Goal: Transaction & Acquisition: Purchase product/service

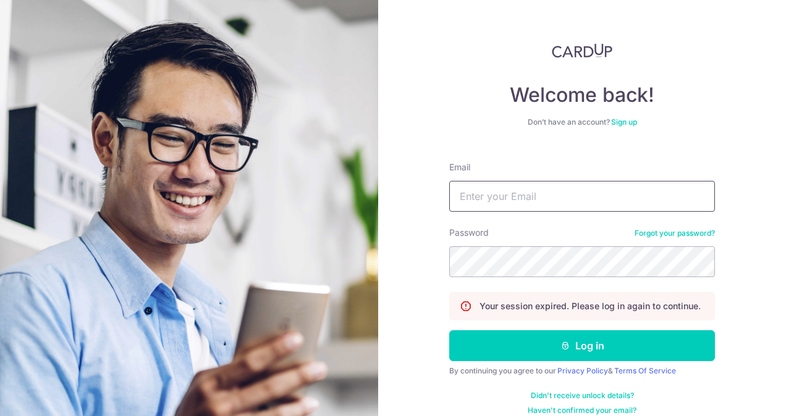
type input "mageshahd@yahoo.com"
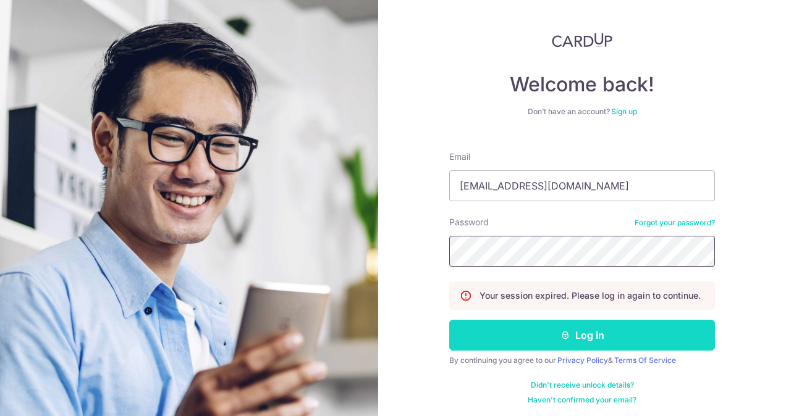
scroll to position [14, 0]
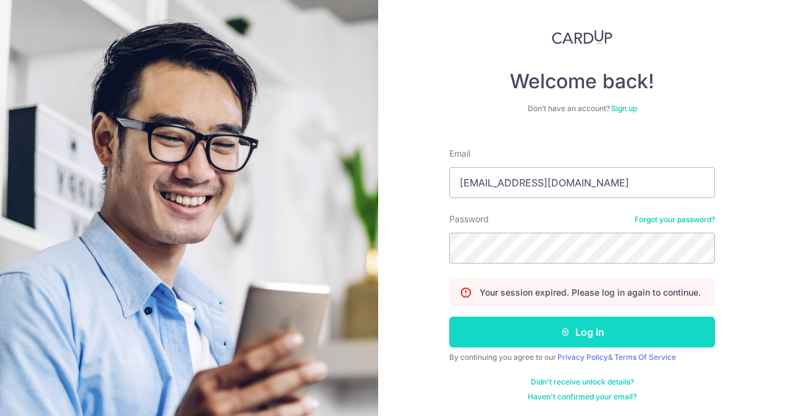
click at [622, 340] on button "Log in" at bounding box center [582, 332] width 266 height 31
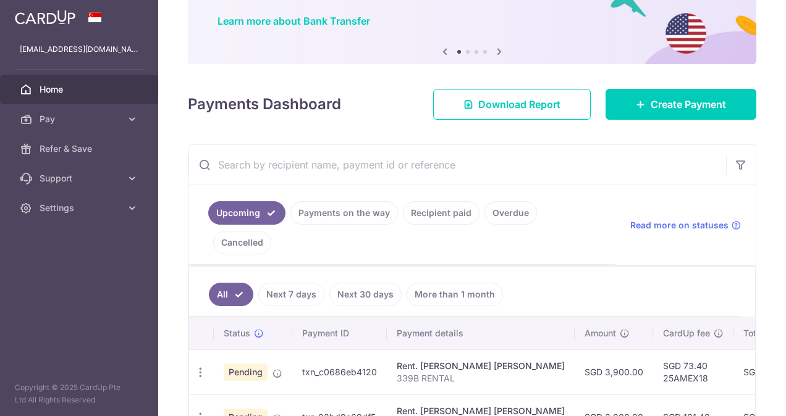
scroll to position [124, 0]
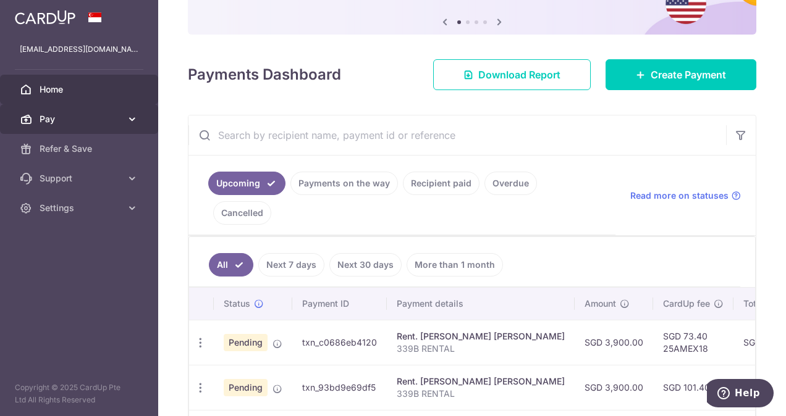
click at [137, 120] on icon at bounding box center [132, 119] width 12 height 12
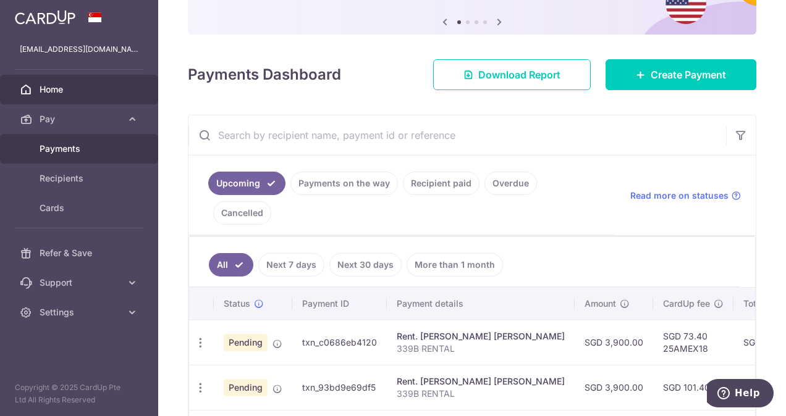
click at [80, 151] on span "Payments" at bounding box center [81, 149] width 82 height 12
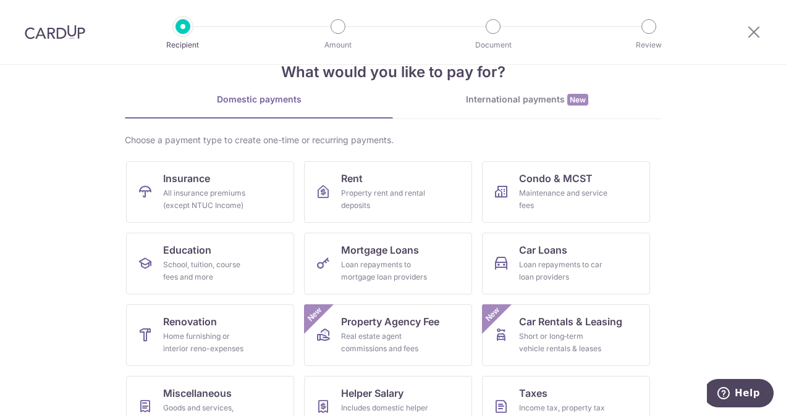
scroll to position [62, 0]
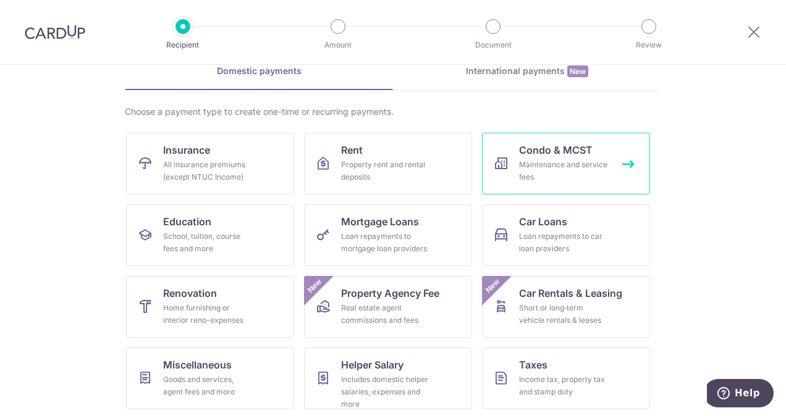
click at [580, 169] on div "Maintenance and service fees" at bounding box center [563, 171] width 89 height 25
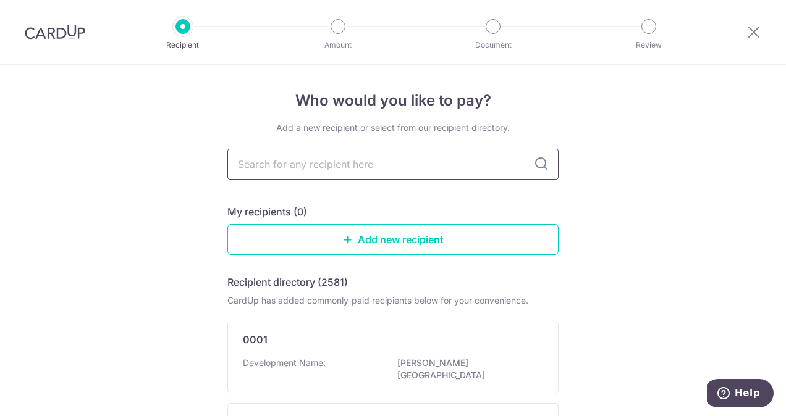
click at [429, 169] on input "text" at bounding box center [392, 164] width 331 height 31
type input "mcst"
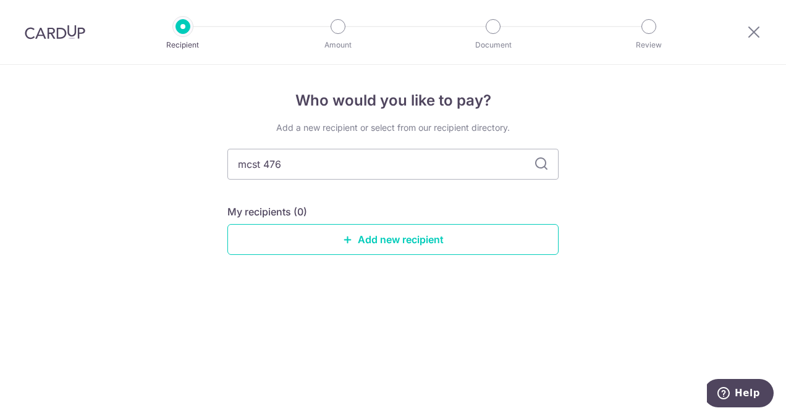
type input "mcst 4768"
drag, startPoint x: 302, startPoint y: 172, endPoint x: 186, endPoint y: 167, distance: 115.7
click at [186, 167] on div "Who would you like to pay? Add a new recipient or select from our recipient dir…" at bounding box center [393, 241] width 786 height 352
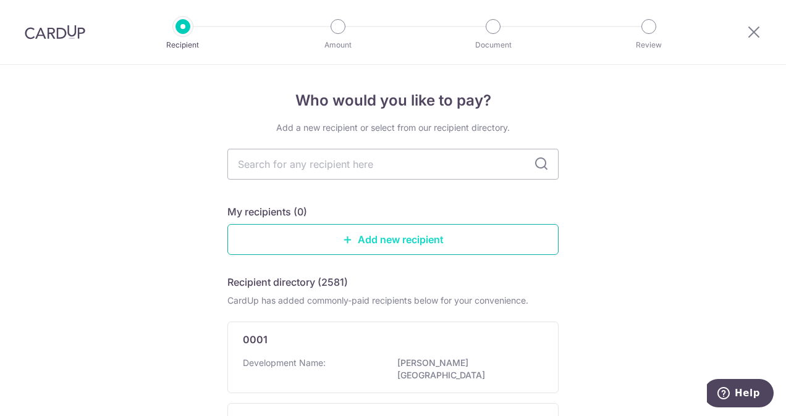
click at [381, 239] on link "Add new recipient" at bounding box center [392, 239] width 331 height 31
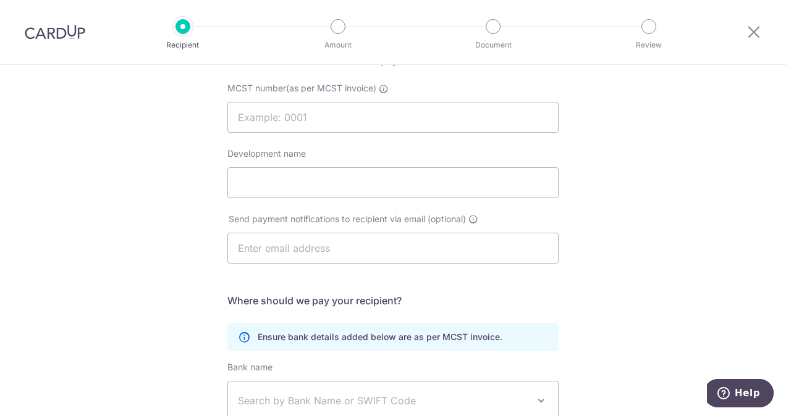
scroll to position [54, 0]
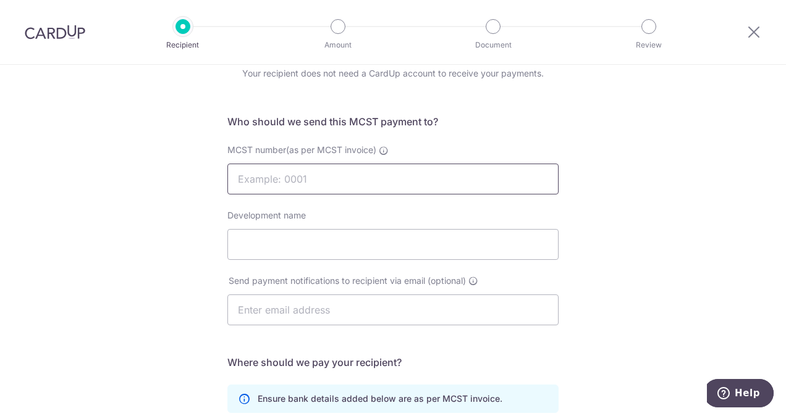
click at [328, 179] on input "MCST number(as per MCST invoice)" at bounding box center [392, 179] width 331 height 31
type input "4768"
click at [293, 250] on input "Development name" at bounding box center [392, 244] width 331 height 31
click at [287, 248] on input "Development name" at bounding box center [392, 244] width 331 height 31
type input "t"
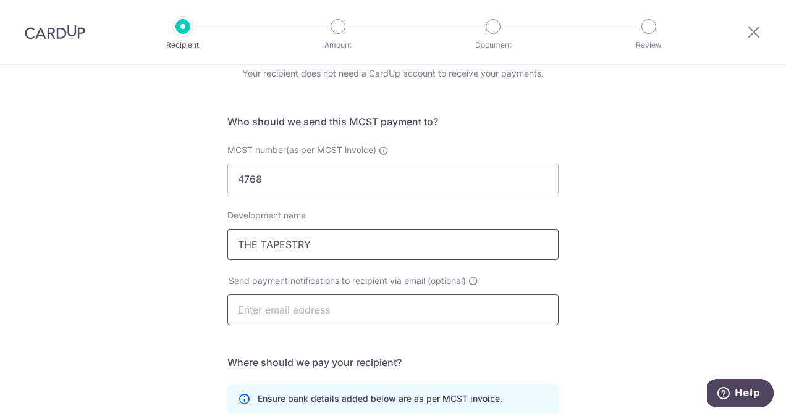
type input "THE TAPESTRY"
click at [334, 306] on input "text" at bounding box center [392, 310] width 331 height 31
click at [482, 318] on input "text" at bounding box center [392, 310] width 331 height 31
click at [680, 295] on div "Who would you like to pay? Your recipient does not need a CardUp account to rec…" at bounding box center [393, 338] width 786 height 654
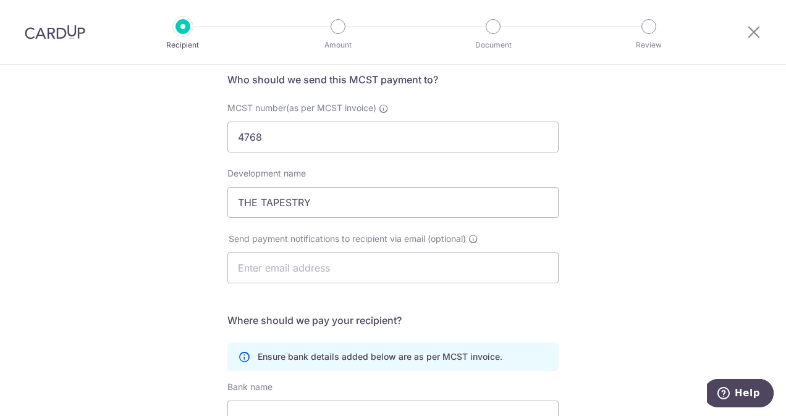
scroll to position [116, 0]
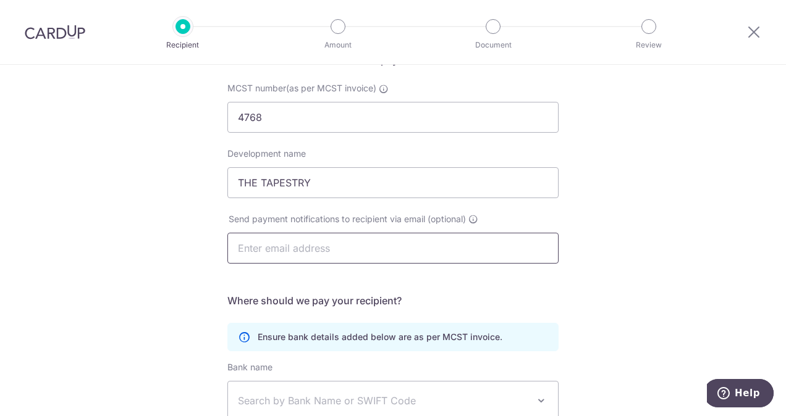
click at [293, 249] on input "text" at bounding box center [392, 248] width 331 height 31
paste input "25AMEX18"
drag, startPoint x: 305, startPoint y: 246, endPoint x: 164, endPoint y: 243, distance: 140.9
click at [164, 243] on div "Who would you like to pay? Your recipient does not need a CardUp account to rec…" at bounding box center [393, 276] width 786 height 654
paste input "[EMAIL_ADDRESS][DOMAIN_NAME]"
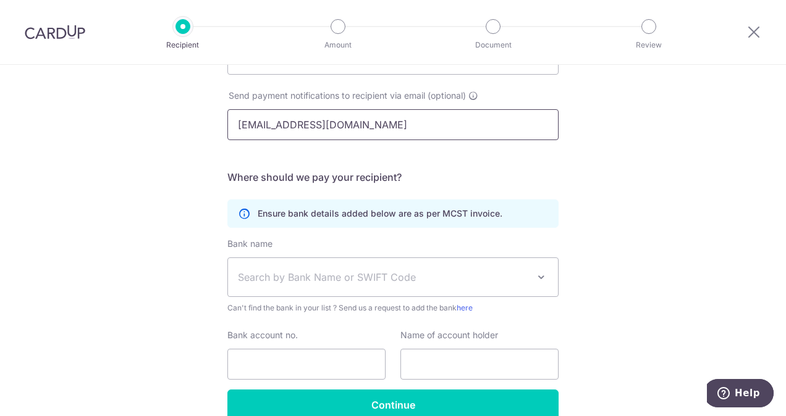
scroll to position [301, 0]
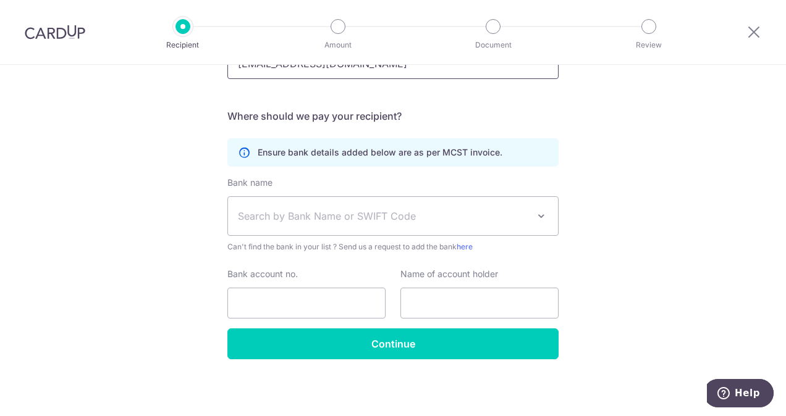
type input "[EMAIL_ADDRESS][DOMAIN_NAME]"
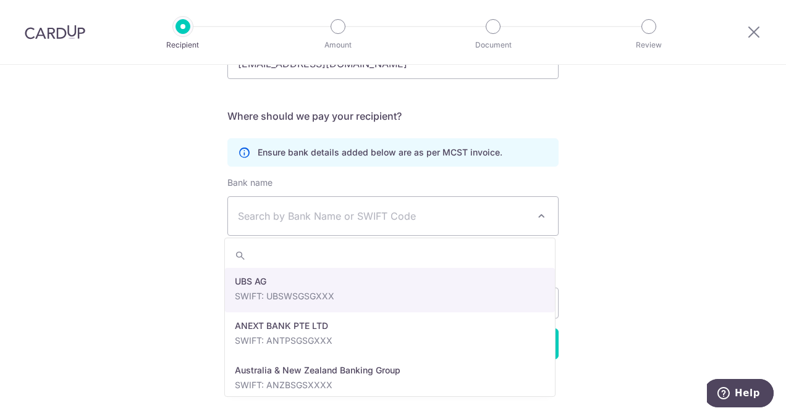
click at [466, 212] on span "Search by Bank Name or SWIFT Code" at bounding box center [383, 216] width 290 height 15
type input "dbs"
select select "6"
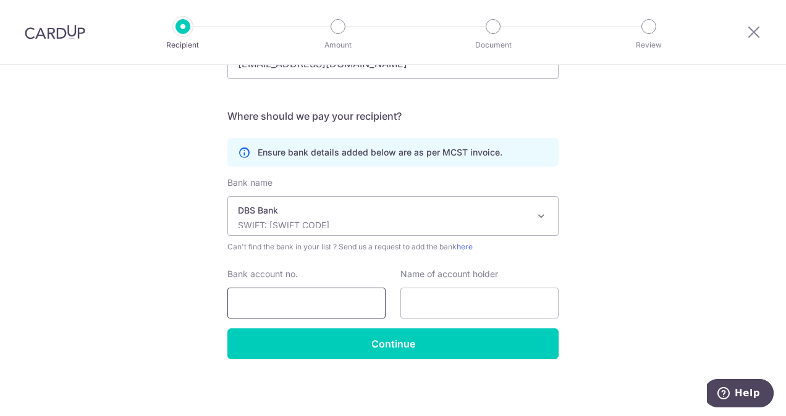
click at [285, 299] on input "Bank account no." at bounding box center [306, 303] width 158 height 31
type input "0724505485"
click at [443, 297] on input "text" at bounding box center [479, 303] width 158 height 31
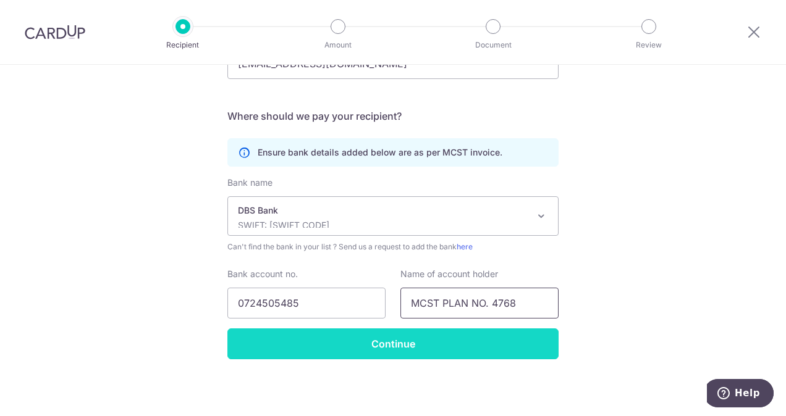
type input "MCST PLAN NO. 4768"
click at [435, 345] on input "Continue" at bounding box center [392, 344] width 331 height 31
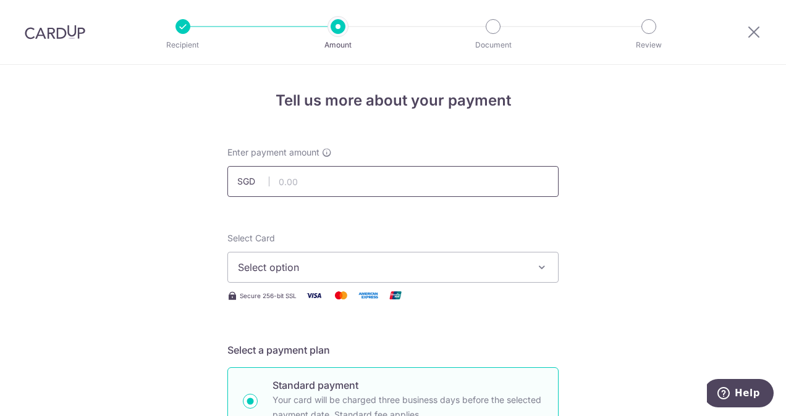
click at [323, 180] on input "text" at bounding box center [392, 181] width 331 height 31
type input "817.50"
click at [536, 261] on icon "button" at bounding box center [542, 267] width 12 height 12
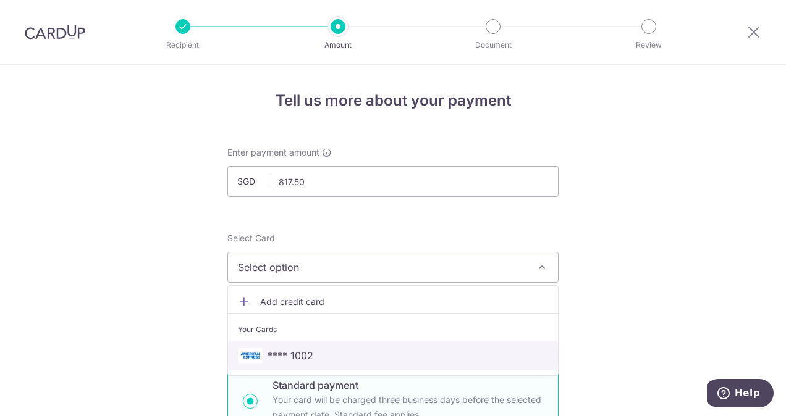
click at [365, 355] on span "**** 1002" at bounding box center [393, 356] width 310 height 15
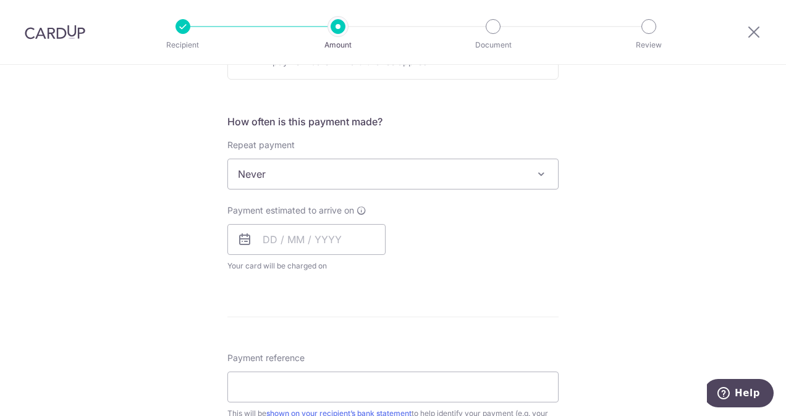
scroll to position [433, 0]
click at [535, 171] on span at bounding box center [541, 170] width 15 height 15
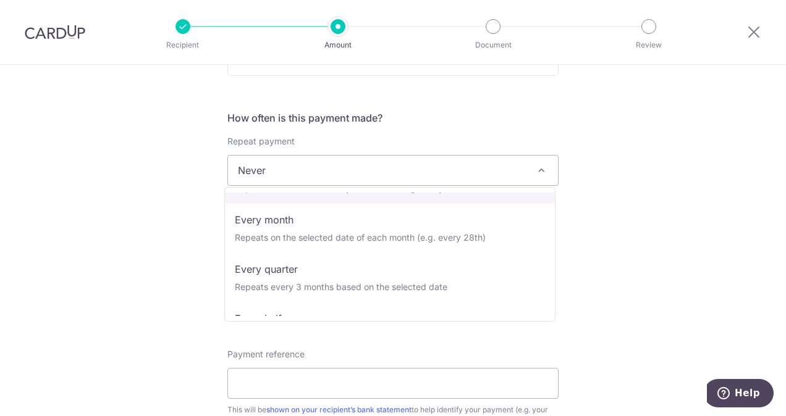
scroll to position [124, 0]
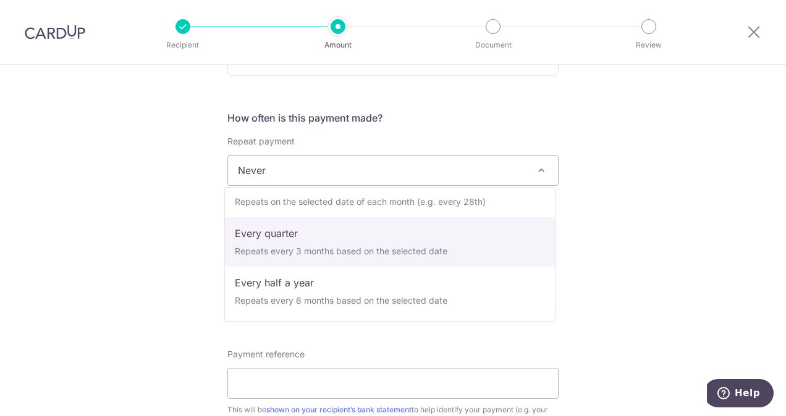
select select "4"
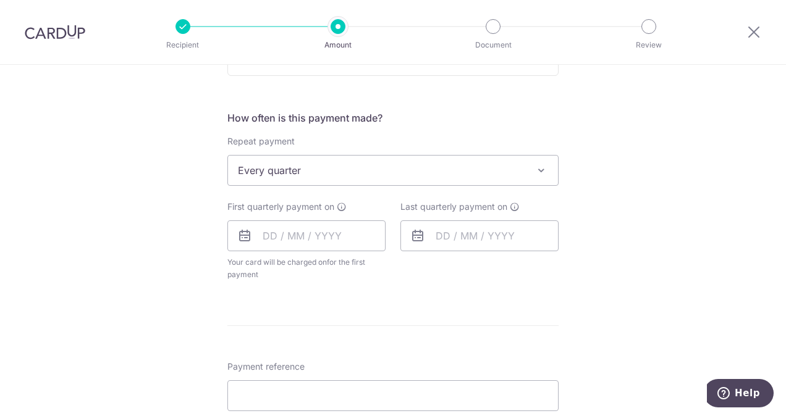
scroll to position [494, 0]
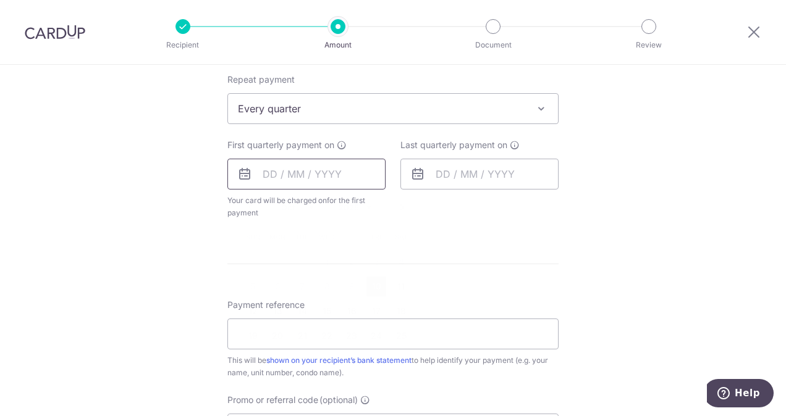
click at [268, 177] on input "text" at bounding box center [306, 174] width 158 height 31
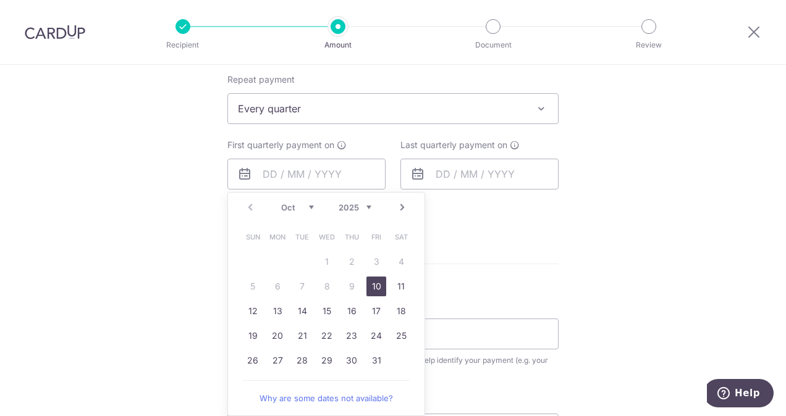
click at [366, 205] on select "2025 2026 2027 2028 2029 2030 2031 2032 2033 2034 2035" at bounding box center [355, 208] width 33 height 10
click at [490, 281] on form "Enter payment amount SGD 817.50 817.50 Recipient added successfully! Select Car…" at bounding box center [392, 147] width 331 height 991
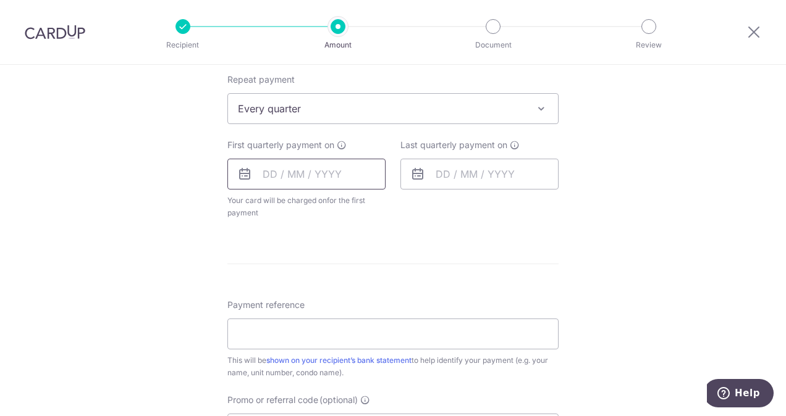
click at [321, 171] on input "text" at bounding box center [306, 174] width 158 height 31
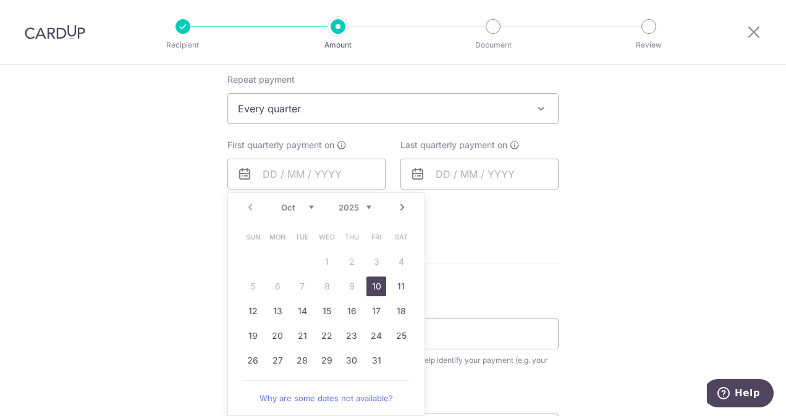
click at [400, 207] on link "Next" at bounding box center [402, 207] width 15 height 15
drag, startPoint x: 373, startPoint y: 363, endPoint x: 576, endPoint y: 252, distance: 231.7
click at [373, 363] on link "28" at bounding box center [376, 361] width 20 height 20
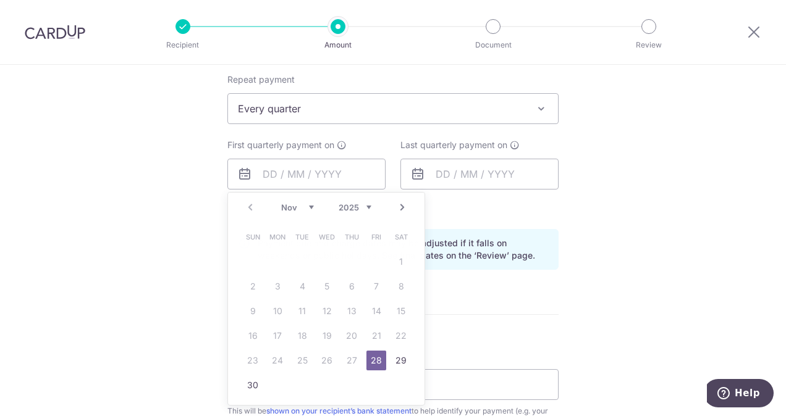
type input "28/11/2025"
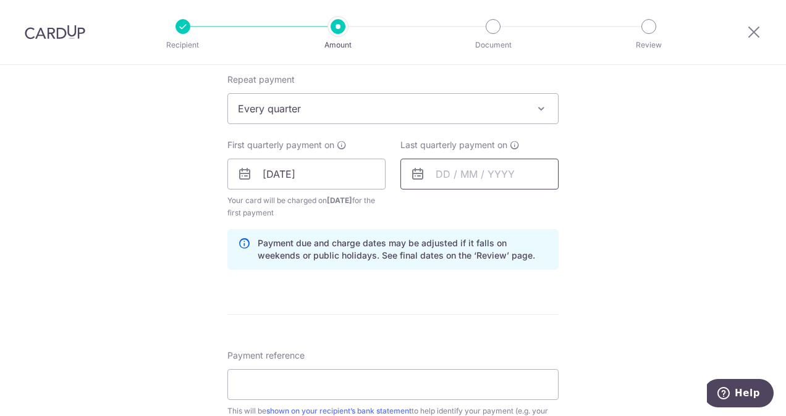
click at [439, 175] on input "text" at bounding box center [479, 174] width 158 height 31
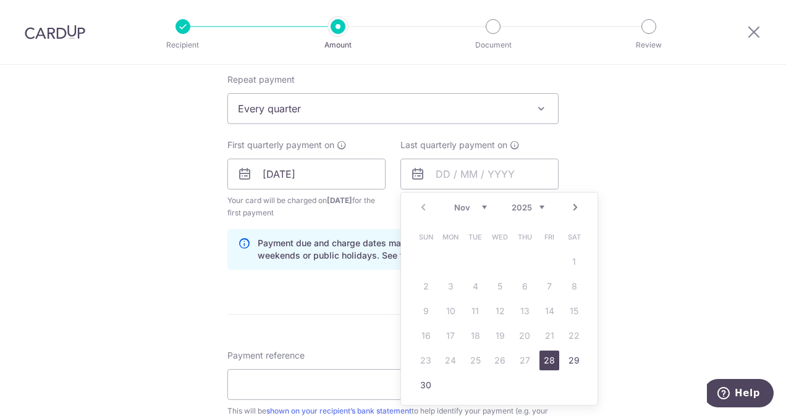
click at [538, 206] on select "2025 2026 2027 2028 2029 2030 2031 2032 2033 2034 2035" at bounding box center [528, 208] width 33 height 10
click at [419, 207] on link "Prev" at bounding box center [423, 207] width 15 height 15
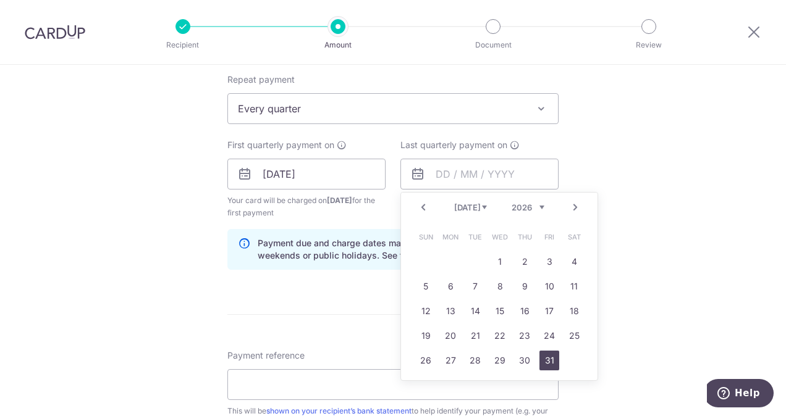
click at [543, 362] on link "31" at bounding box center [549, 361] width 20 height 20
type input "31/07/2026"
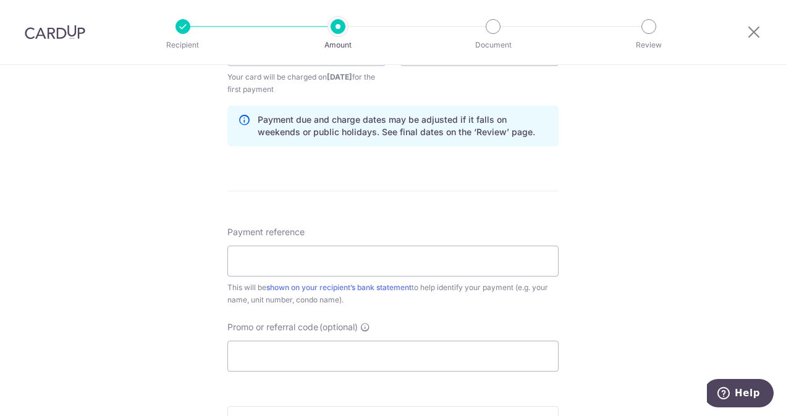
scroll to position [680, 0]
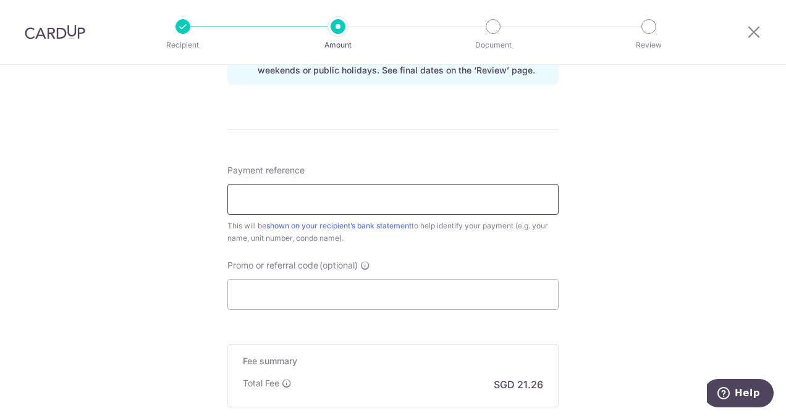
click at [391, 198] on input "Payment reference" at bounding box center [392, 199] width 331 height 31
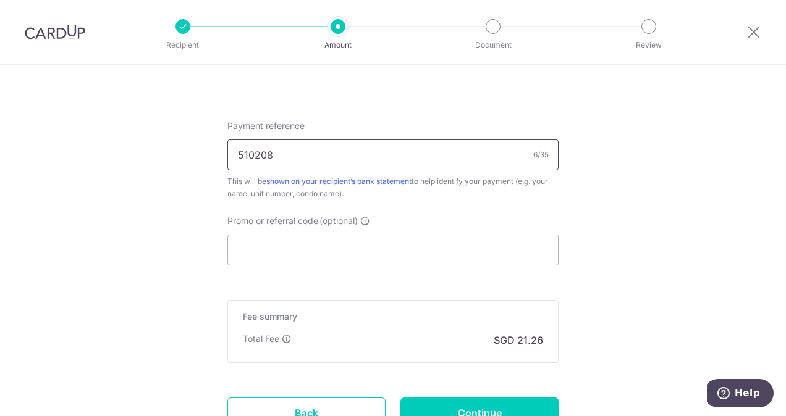
scroll to position [742, 0]
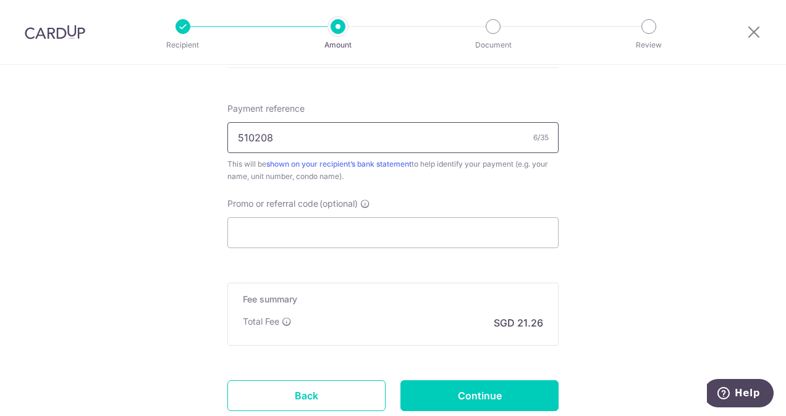
type input "510208"
click at [267, 230] on input "Promo or referral code (optional)" at bounding box center [392, 233] width 331 height 31
paste input "25AMEX21"
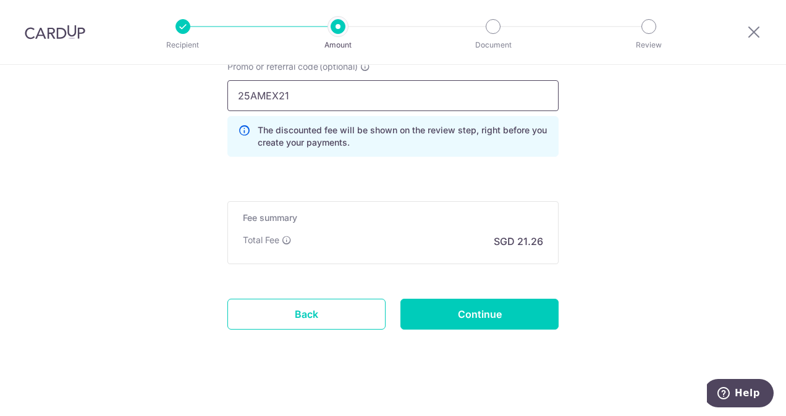
scroll to position [881, 0]
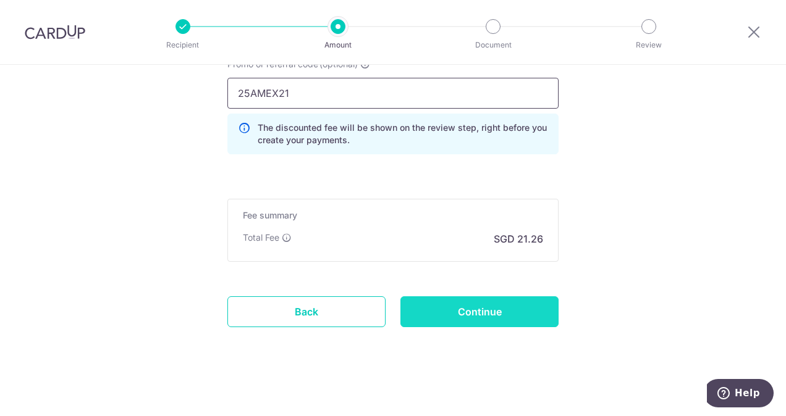
type input "25AMEX21"
click at [508, 308] on input "Continue" at bounding box center [479, 312] width 158 height 31
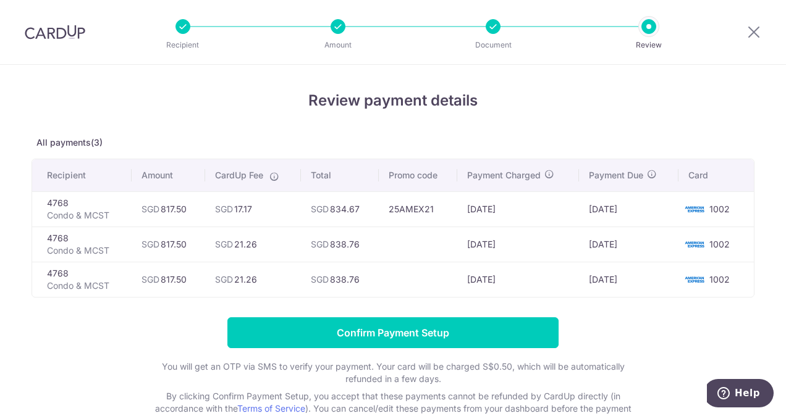
scroll to position [82, 0]
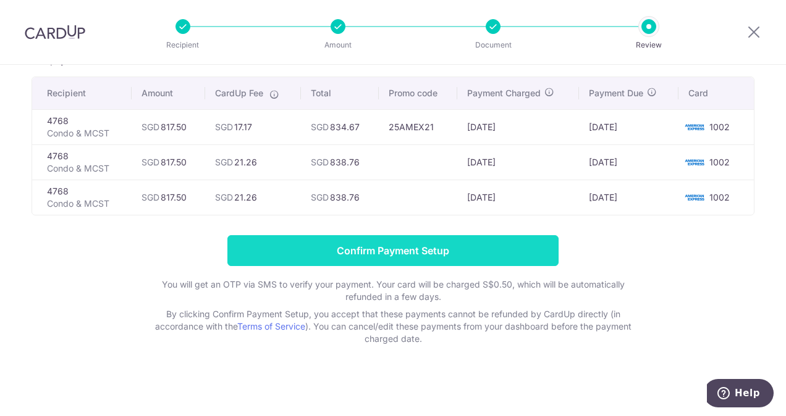
click at [521, 258] on input "Confirm Payment Setup" at bounding box center [392, 250] width 331 height 31
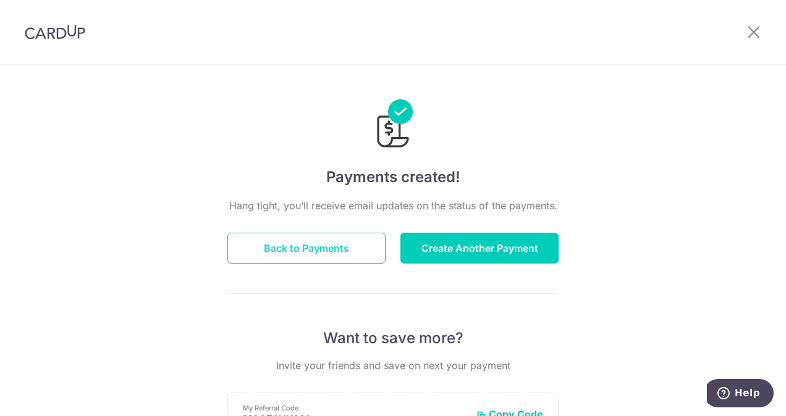
click at [336, 245] on button "Back to Payments" at bounding box center [306, 248] width 158 height 31
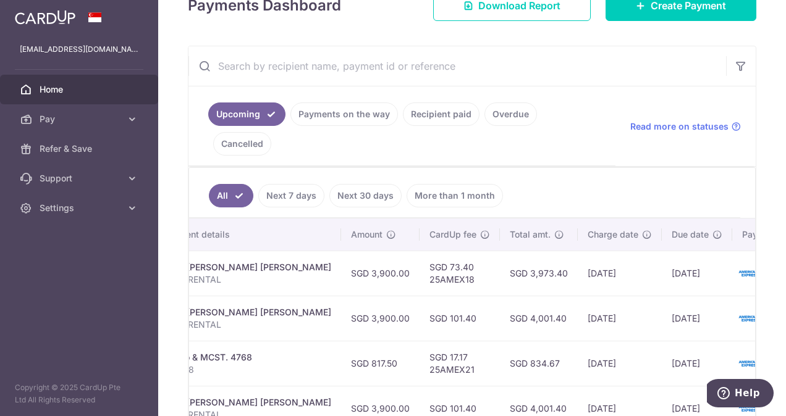
scroll to position [168, 0]
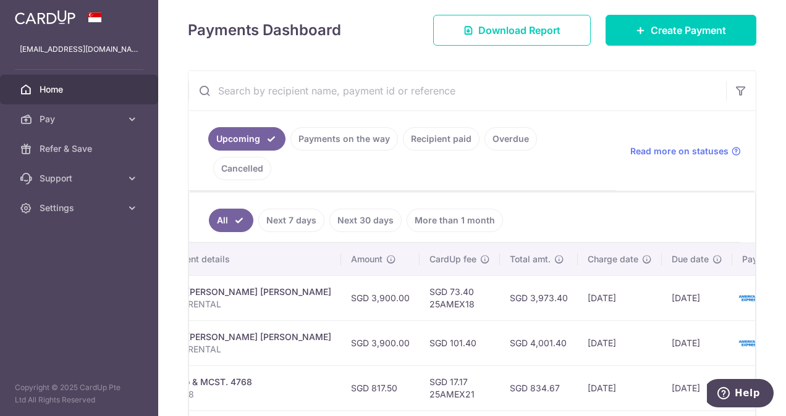
click at [271, 157] on link "Cancelled" at bounding box center [242, 168] width 58 height 23
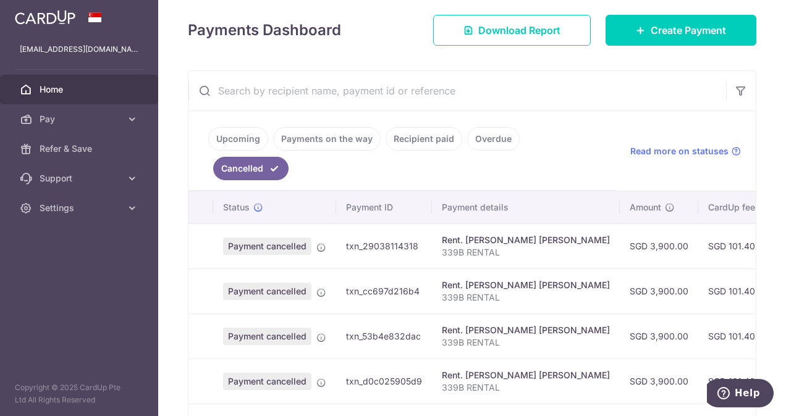
click at [232, 138] on link "Upcoming" at bounding box center [238, 138] width 60 height 23
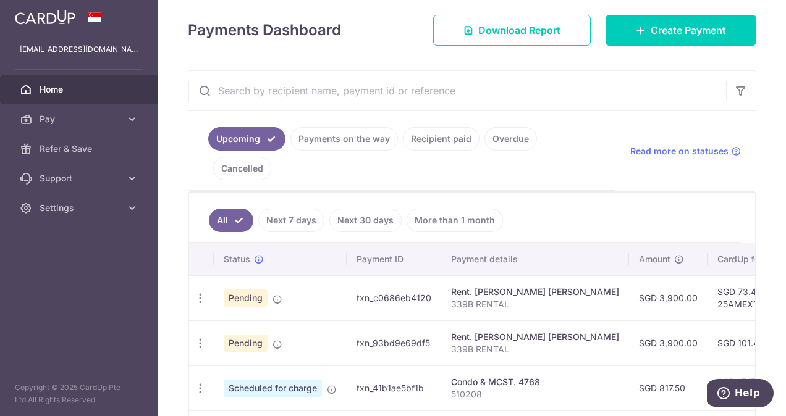
scroll to position [0, 0]
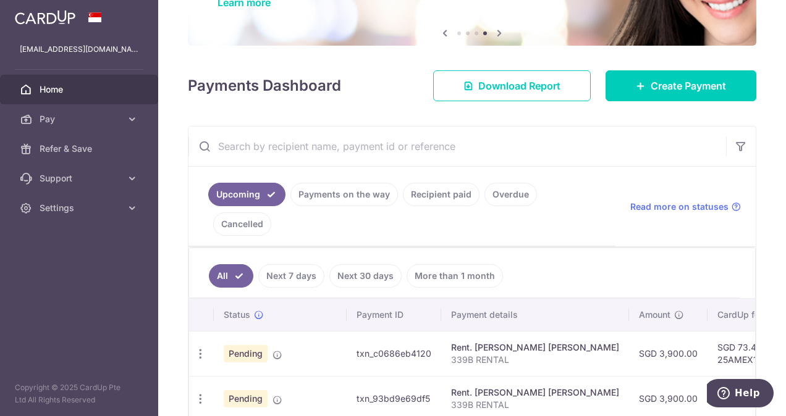
scroll to position [124, 0]
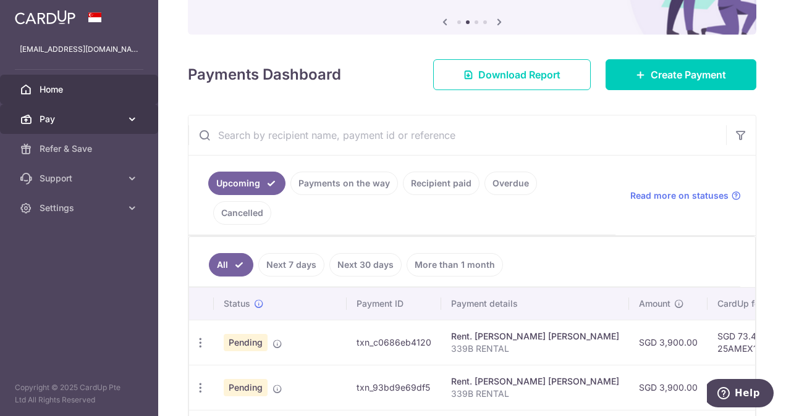
click at [124, 117] on link "Pay" at bounding box center [79, 119] width 158 height 30
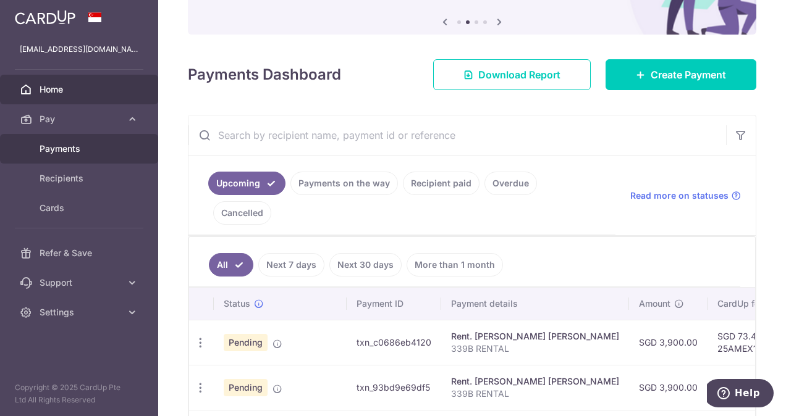
click at [59, 152] on span "Payments" at bounding box center [81, 149] width 82 height 12
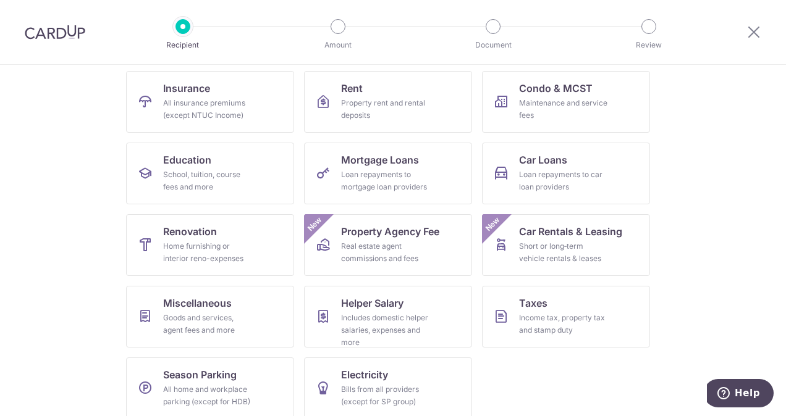
scroll to position [136, 0]
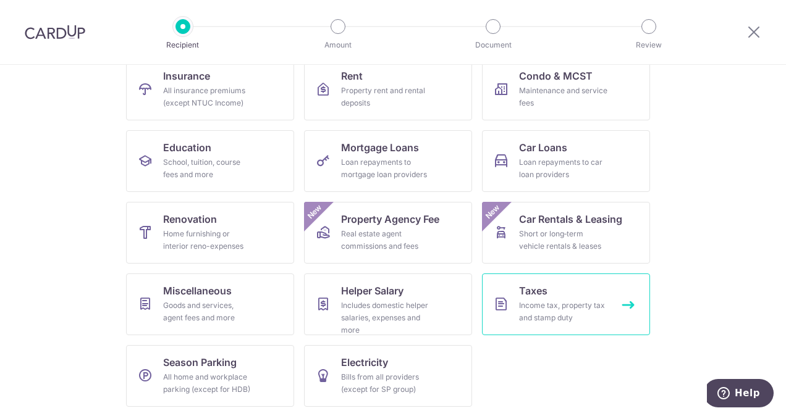
click at [548, 308] on div "Income tax, property tax and stamp duty" at bounding box center [563, 312] width 89 height 25
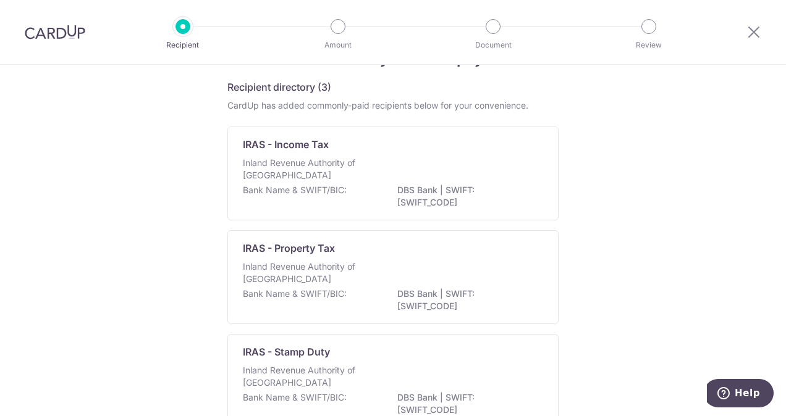
scroll to position [62, 0]
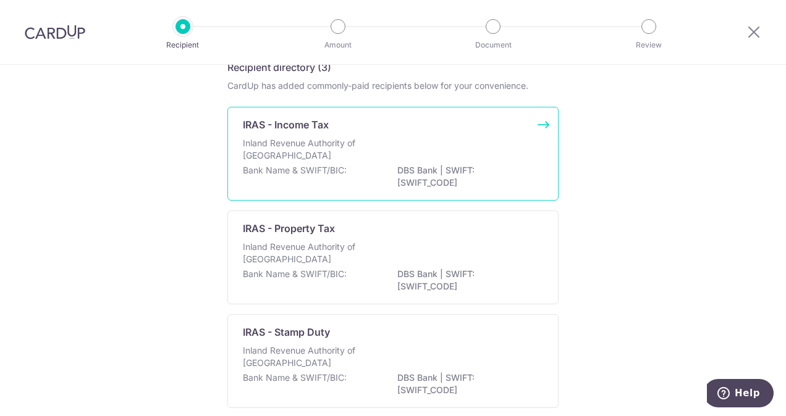
click at [367, 166] on div "Bank Name & SWIFT/BIC: DBS Bank | SWIFT: [SWIFT_CODE]" at bounding box center [393, 177] width 300 height 26
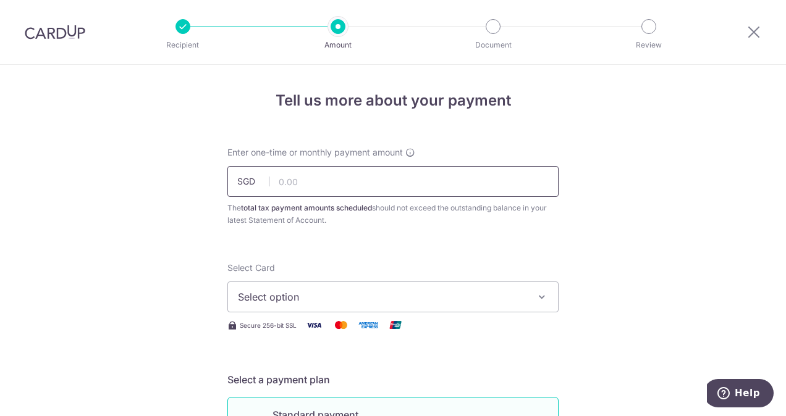
click at [295, 179] on input "text" at bounding box center [392, 181] width 331 height 31
type input "439.66"
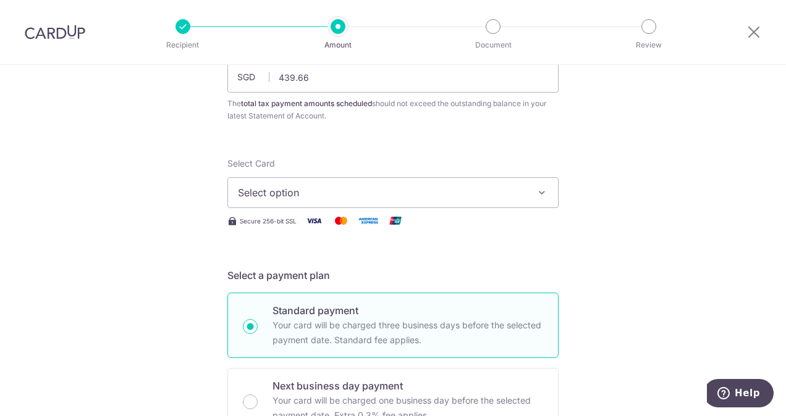
scroll to position [124, 0]
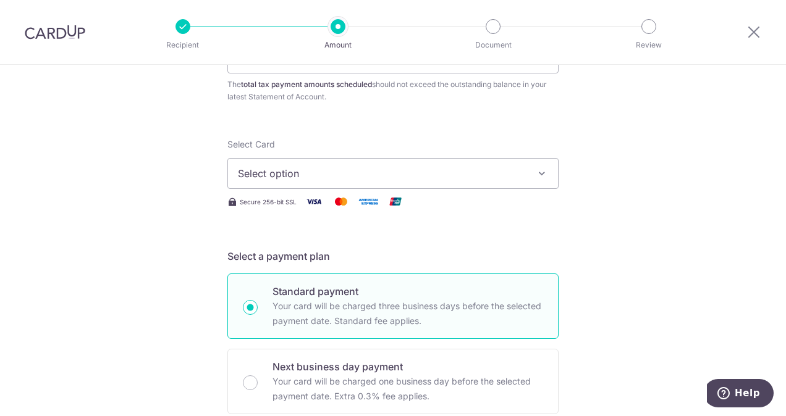
click at [536, 169] on icon "button" at bounding box center [542, 173] width 12 height 12
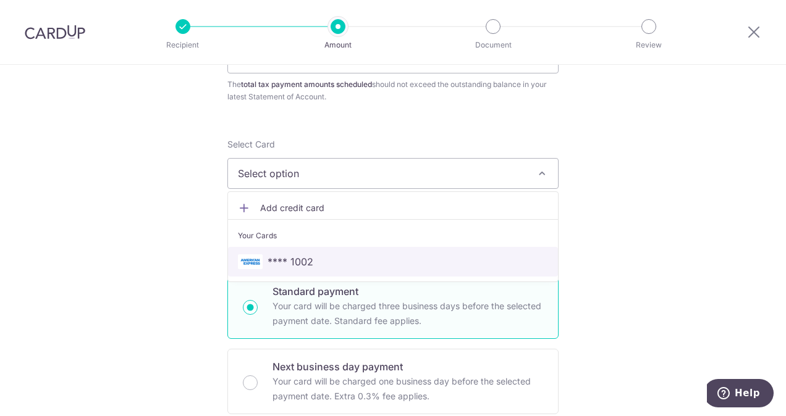
click at [287, 260] on span "**** 1002" at bounding box center [291, 262] width 46 height 15
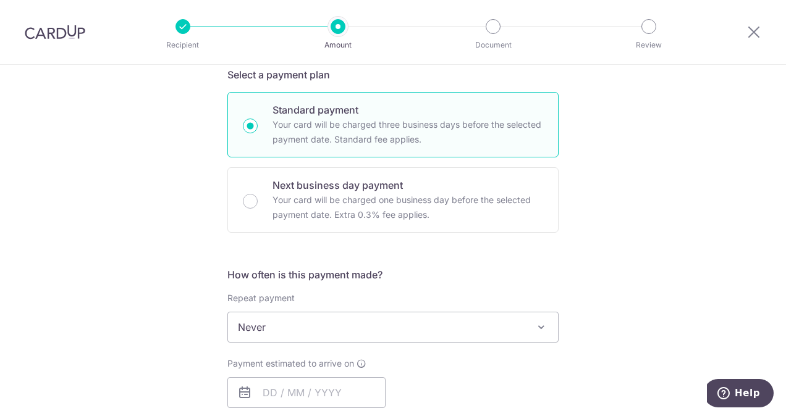
scroll to position [371, 0]
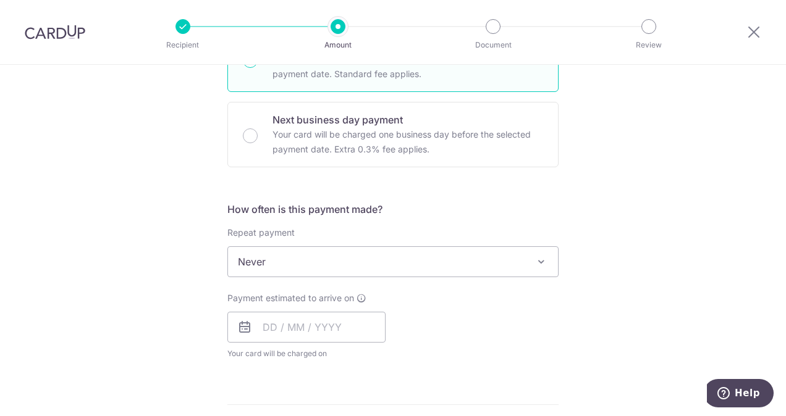
click at [543, 256] on span at bounding box center [541, 262] width 15 height 15
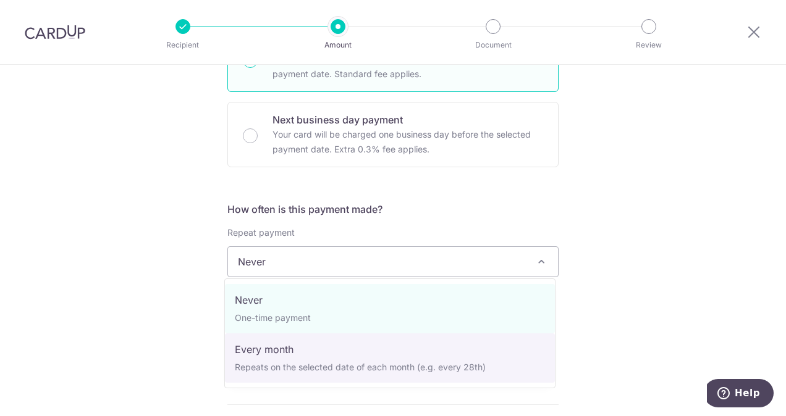
select select "3"
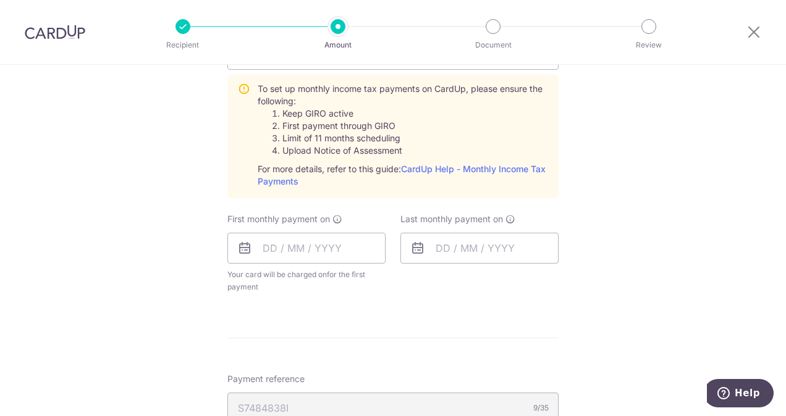
scroll to position [618, 0]
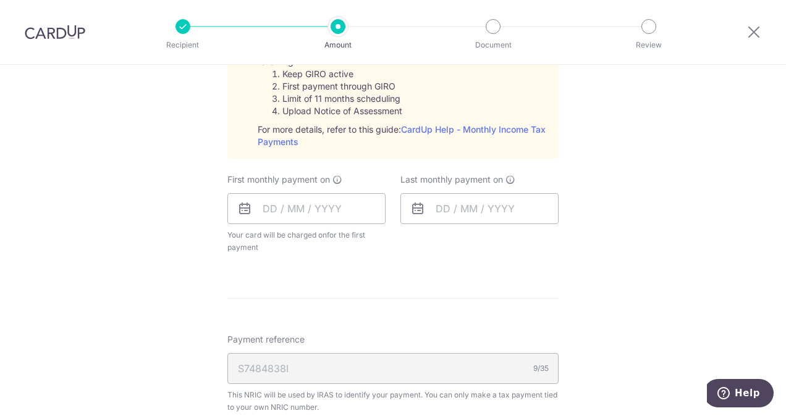
click at [239, 209] on icon at bounding box center [244, 208] width 15 height 15
click at [305, 212] on input "text" at bounding box center [306, 208] width 158 height 31
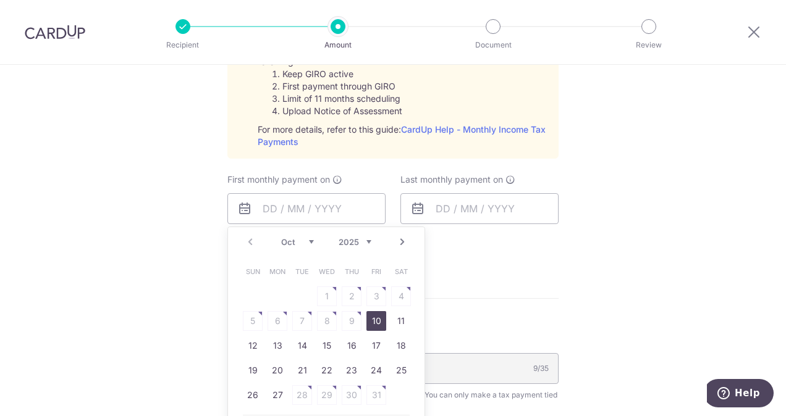
click at [312, 240] on div "Oct Nov Dec 2025 2026" at bounding box center [326, 242] width 90 height 11
click at [305, 239] on select "Oct Nov Dec" at bounding box center [297, 242] width 33 height 10
drag, startPoint x: 377, startPoint y: 321, endPoint x: 587, endPoint y: 269, distance: 216.6
click at [377, 321] on link "7" at bounding box center [376, 321] width 20 height 20
type input "07/11/2025"
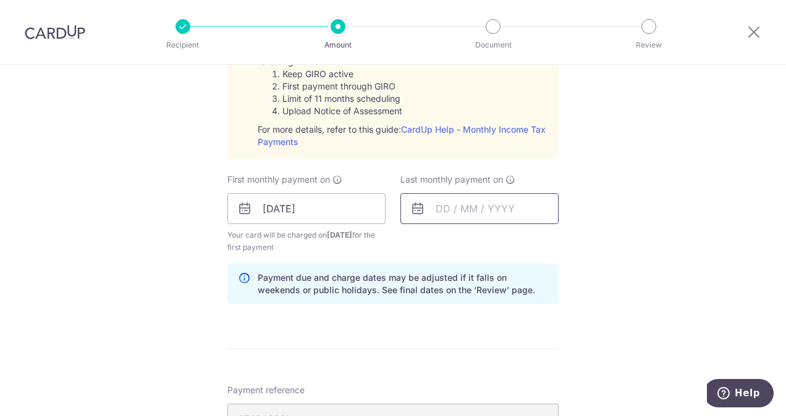
click at [437, 210] on input "text" at bounding box center [479, 208] width 158 height 31
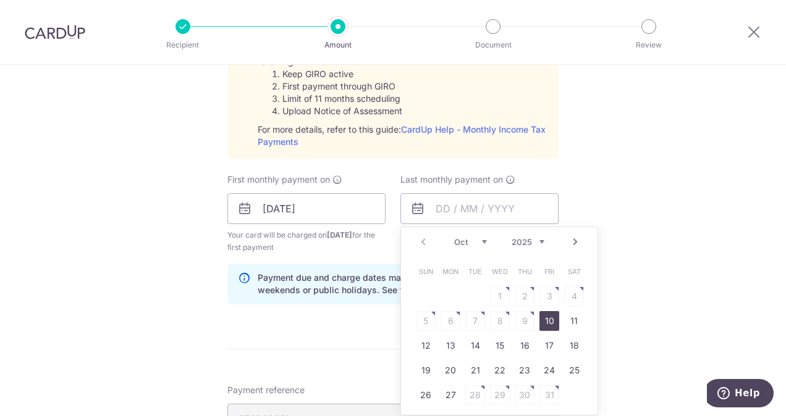
click at [542, 240] on div "Prev Next Oct Nov Dec 2025 2026" at bounding box center [499, 242] width 197 height 30
click at [539, 241] on select "2025 2026" at bounding box center [528, 242] width 33 height 10
click at [482, 237] on select "Jan Feb Mar Apr May Jun Jul Aug Sep Oct Nov" at bounding box center [470, 242] width 33 height 10
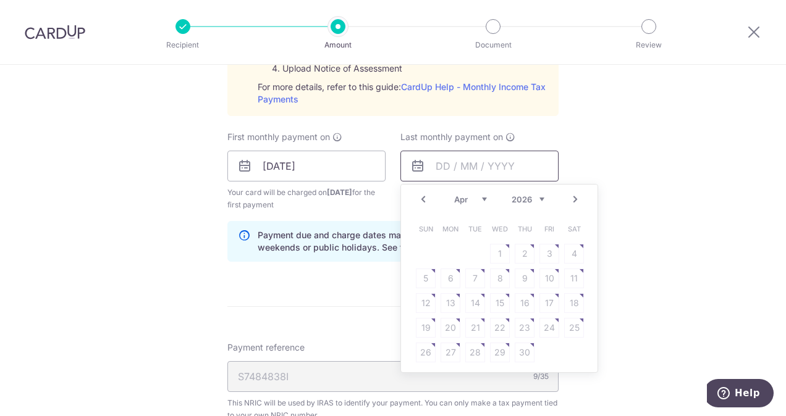
scroll to position [680, 0]
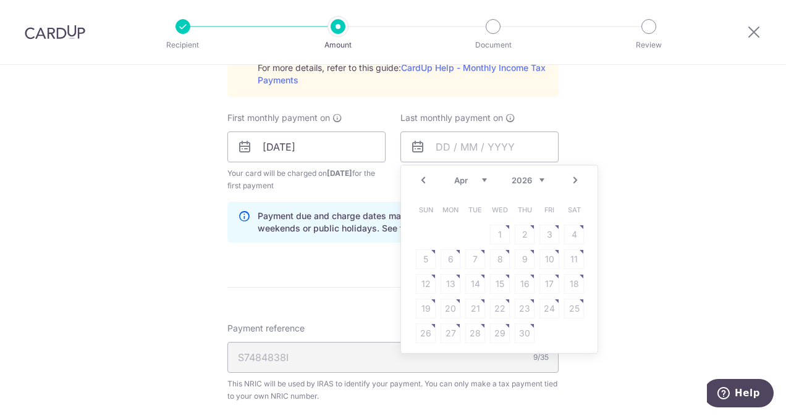
click at [481, 179] on select "Jan Feb Mar Apr May Jun Jul Aug Sep Oct Nov" at bounding box center [470, 180] width 33 height 10
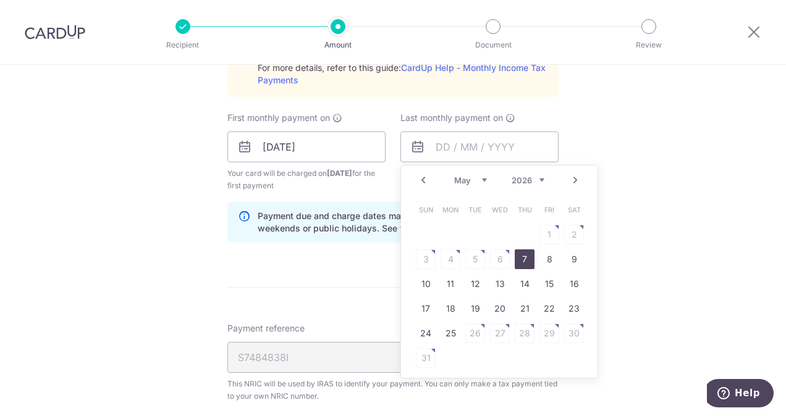
click at [520, 261] on link "7" at bounding box center [525, 260] width 20 height 20
type input "07/05/2026"
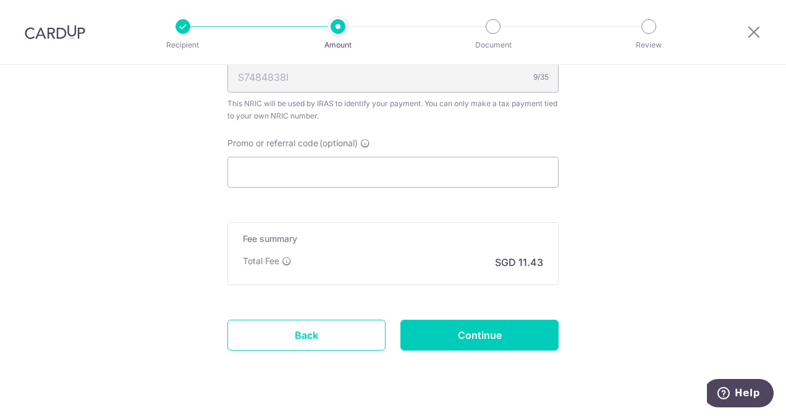
scroll to position [984, 0]
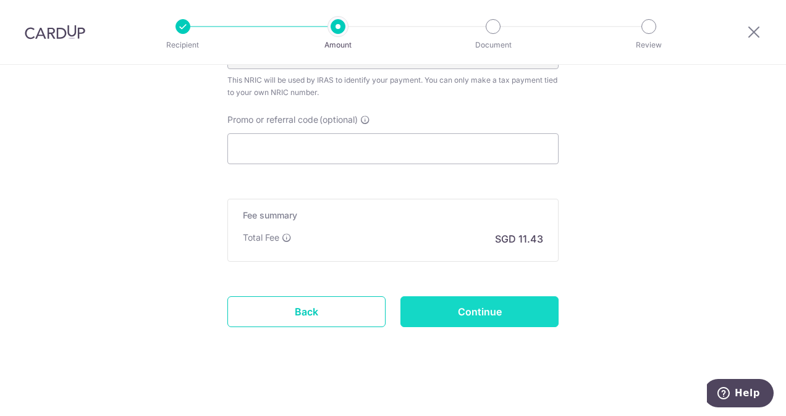
click at [471, 316] on input "Continue" at bounding box center [479, 312] width 158 height 31
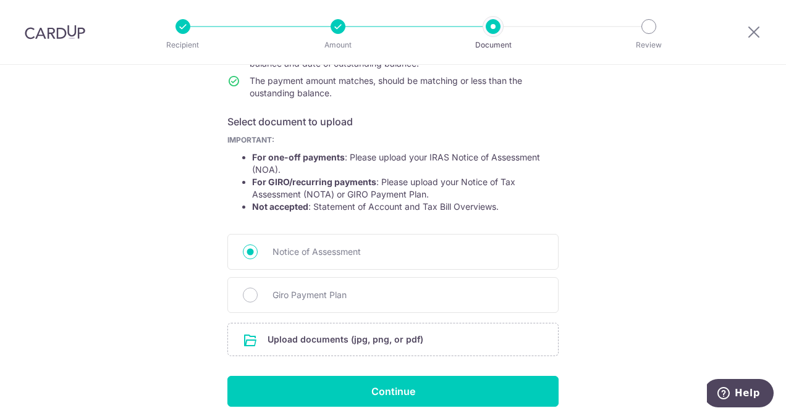
scroll to position [185, 0]
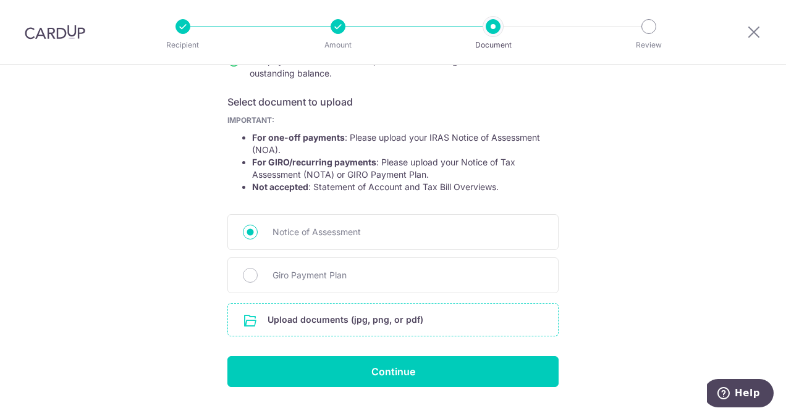
click at [324, 321] on input "file" at bounding box center [393, 320] width 330 height 32
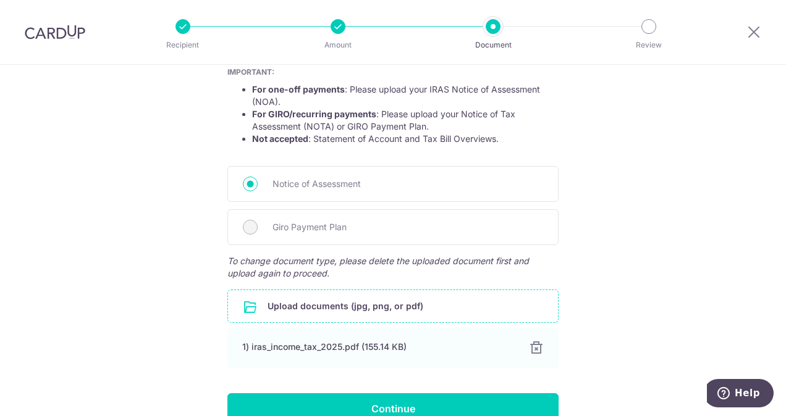
scroll to position [298, 0]
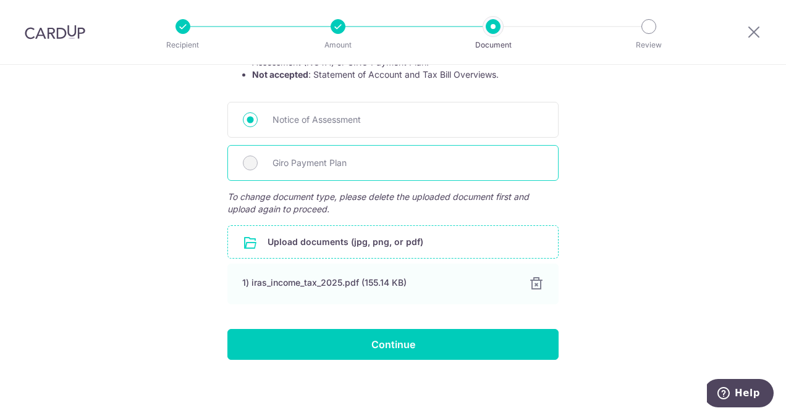
click at [305, 159] on span "Giro Payment Plan" at bounding box center [408, 163] width 271 height 15
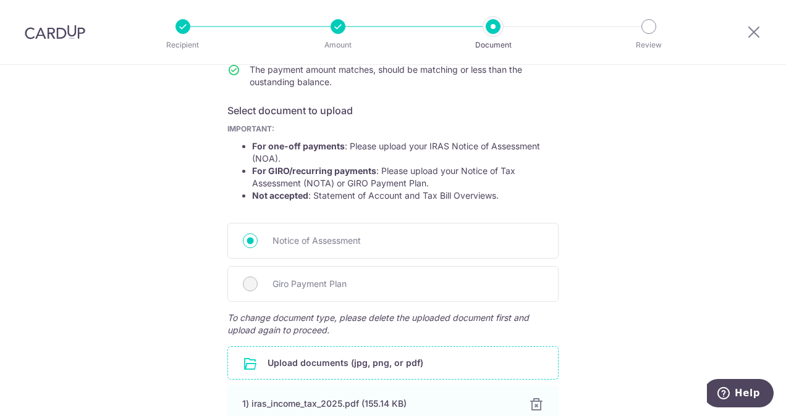
scroll to position [236, 0]
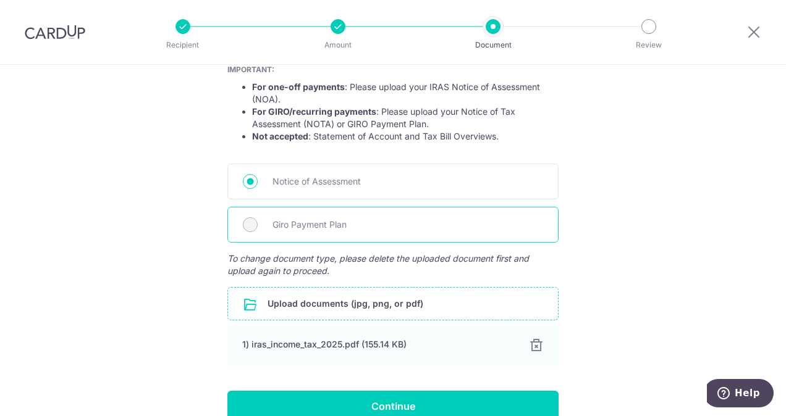
click at [330, 225] on span "Giro Payment Plan" at bounding box center [408, 225] width 271 height 15
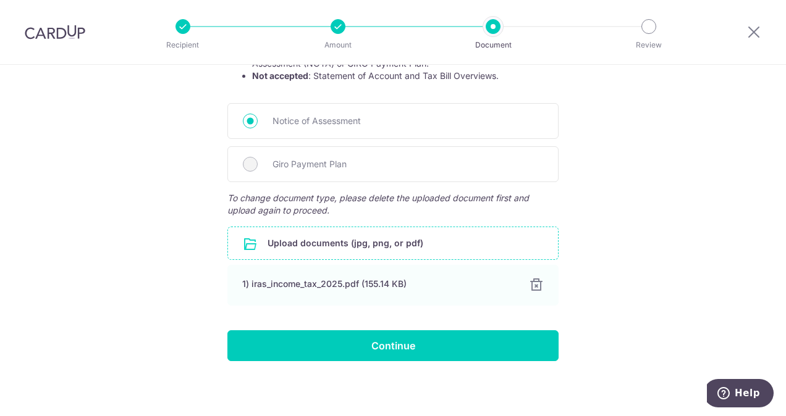
scroll to position [298, 0]
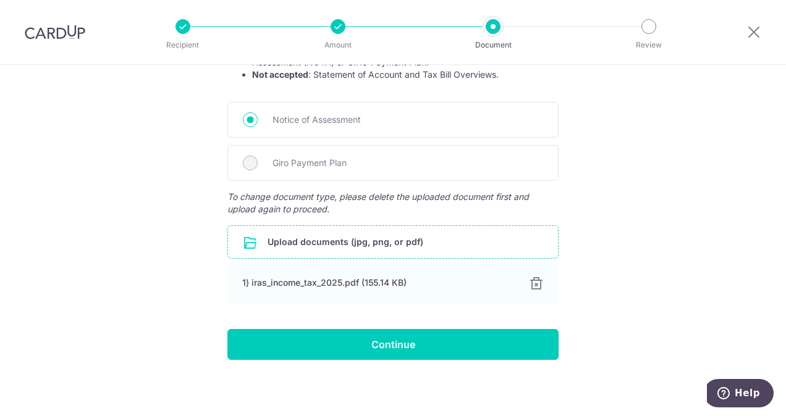
click at [335, 239] on input "file" at bounding box center [393, 242] width 330 height 32
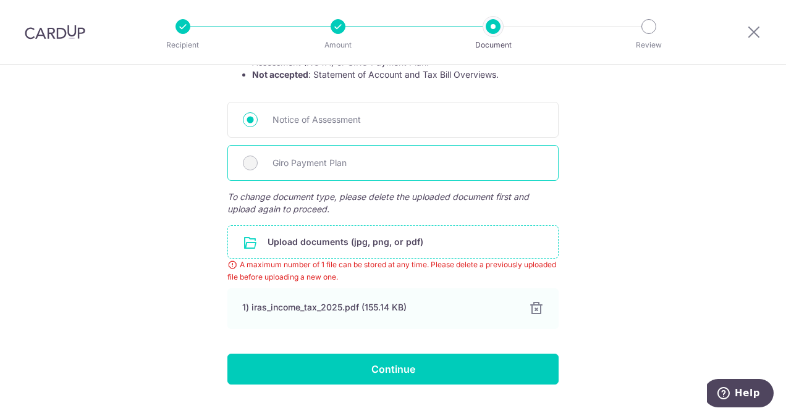
click at [276, 162] on span "Giro Payment Plan" at bounding box center [408, 163] width 271 height 15
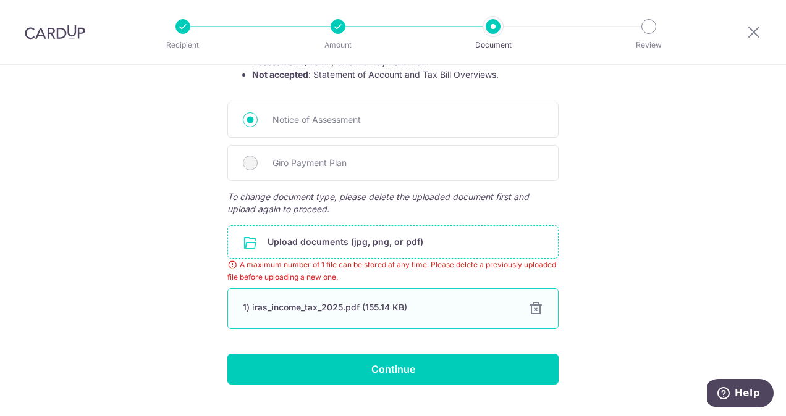
click at [535, 308] on div at bounding box center [535, 309] width 15 height 15
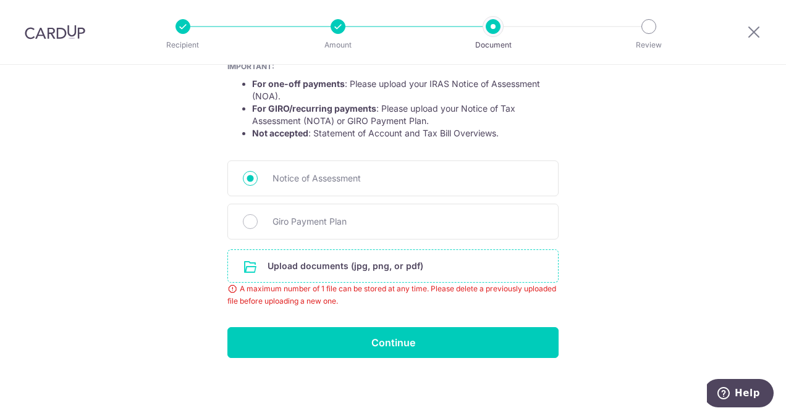
scroll to position [237, 0]
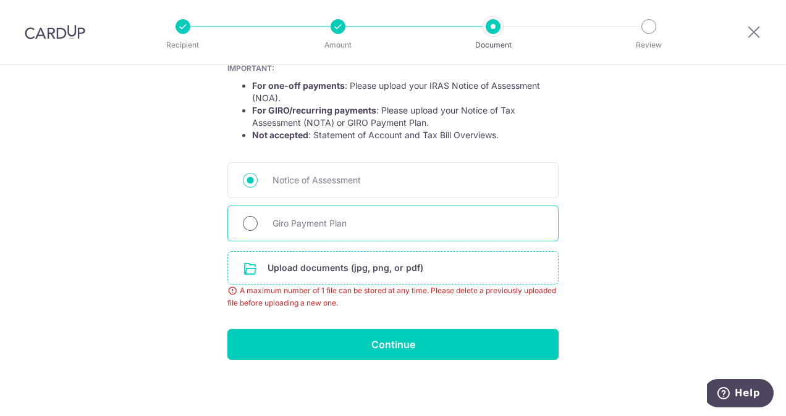
click at [247, 226] on input "Giro Payment Plan" at bounding box center [250, 223] width 15 height 15
radio input "true"
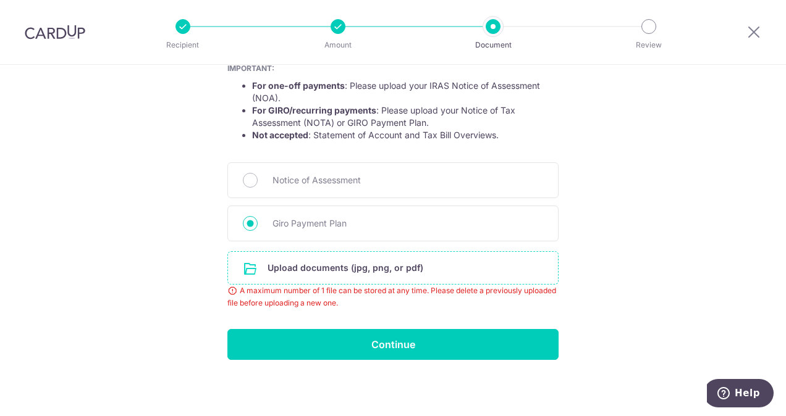
click at [368, 264] on input "file" at bounding box center [393, 268] width 330 height 32
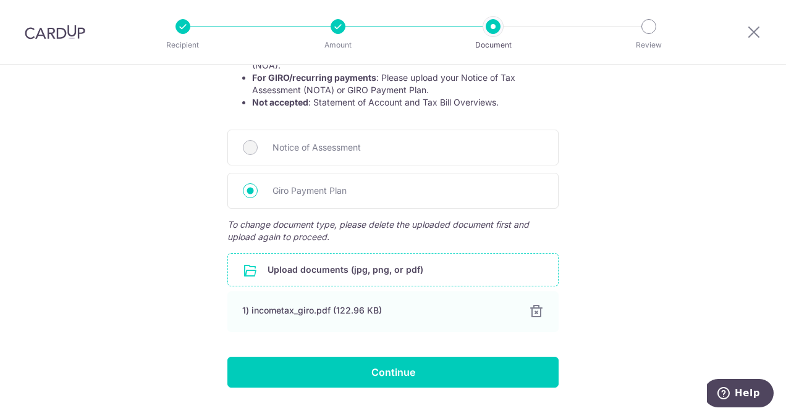
scroll to position [298, 0]
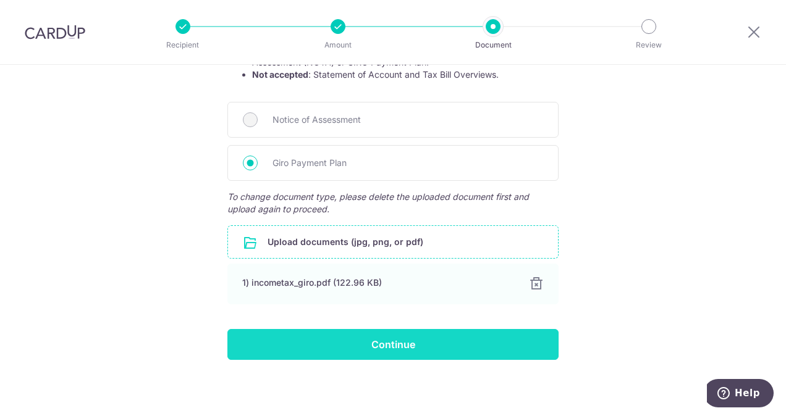
click at [387, 337] on input "Continue" at bounding box center [392, 344] width 331 height 31
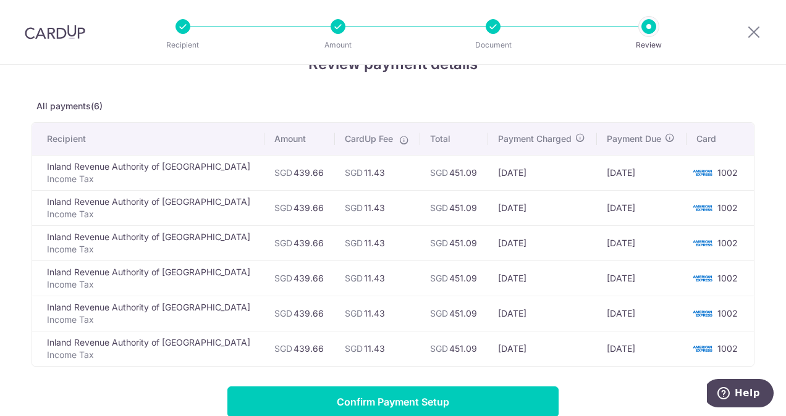
scroll to position [62, 0]
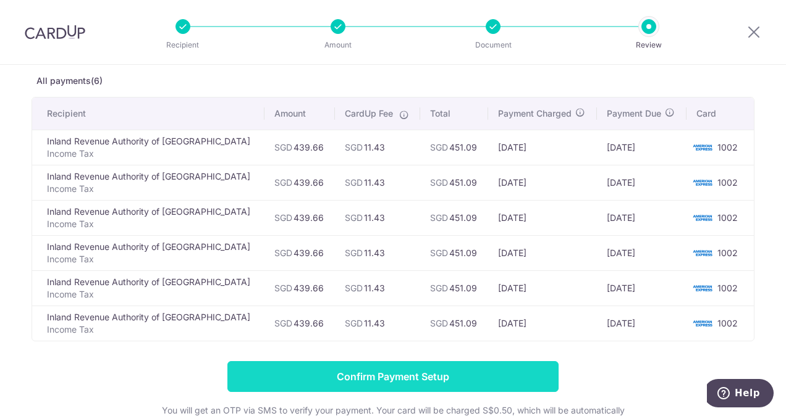
click at [419, 373] on input "Confirm Payment Setup" at bounding box center [392, 376] width 331 height 31
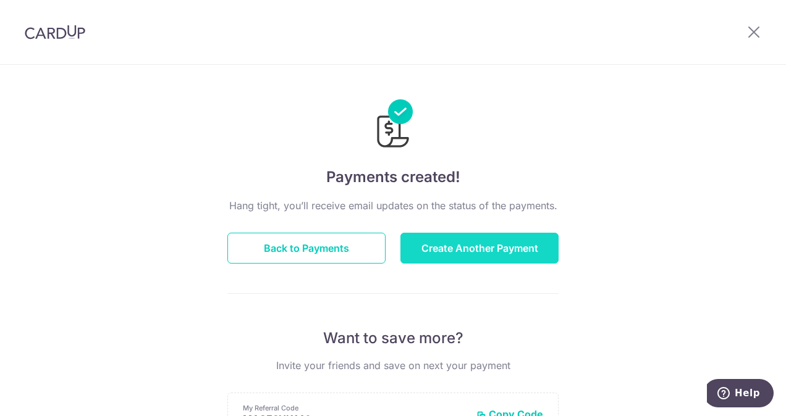
click at [497, 251] on button "Create Another Payment" at bounding box center [479, 248] width 158 height 31
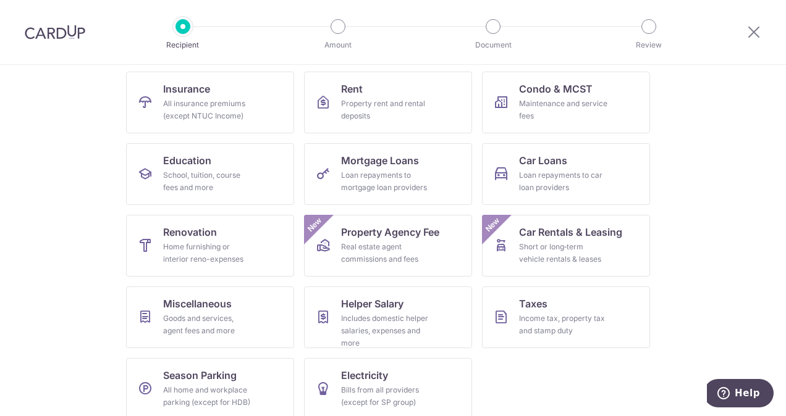
scroll to position [124, 0]
click at [580, 301] on link "Taxes Income tax, property tax and stamp duty" at bounding box center [566, 317] width 168 height 62
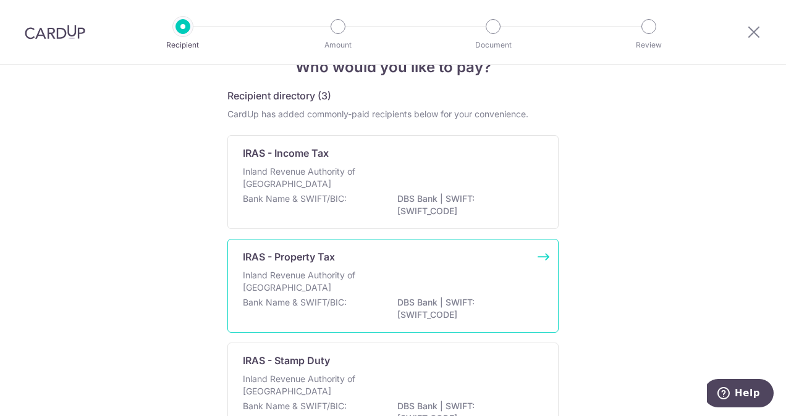
scroll to position [62, 0]
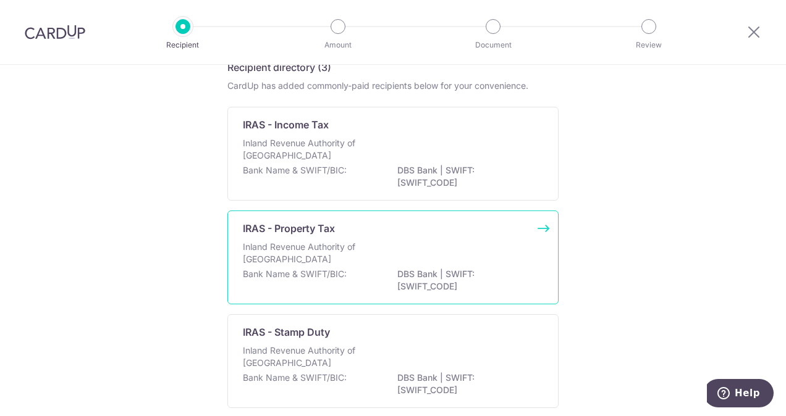
click at [436, 260] on div "Inland Revenue Authority of [GEOGRAPHIC_DATA]" at bounding box center [393, 254] width 300 height 27
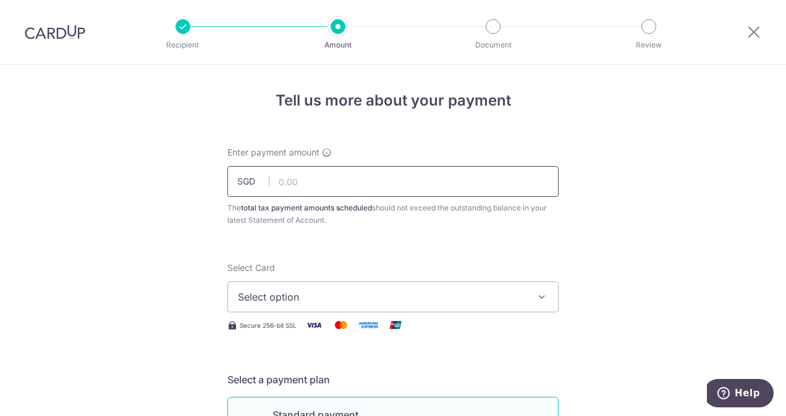
click at [330, 186] on input "text" at bounding box center [392, 181] width 331 height 31
type input "204.00"
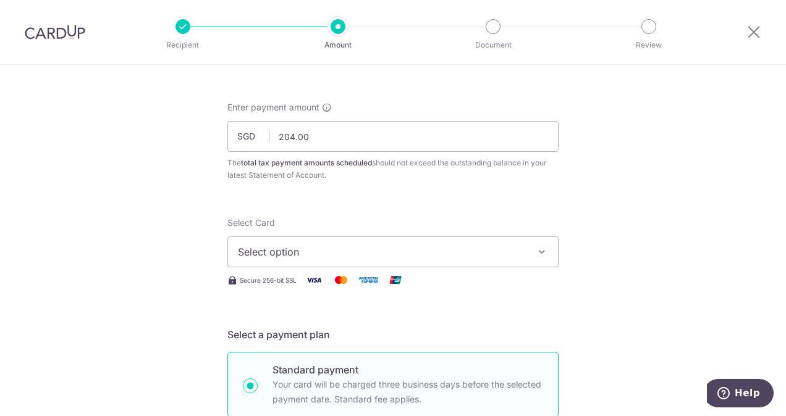
scroll to position [62, 0]
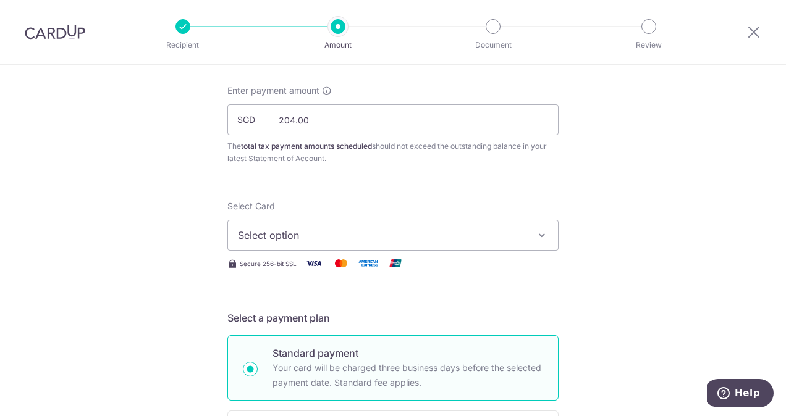
click at [540, 235] on icon "button" at bounding box center [542, 235] width 12 height 12
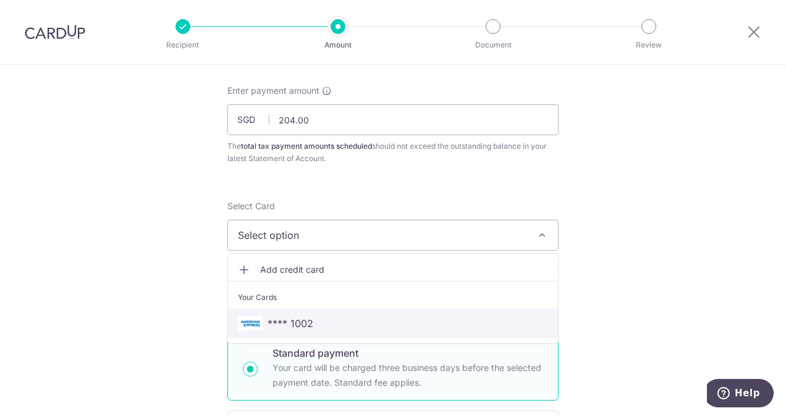
drag, startPoint x: 293, startPoint y: 322, endPoint x: 399, endPoint y: 300, distance: 108.5
click at [293, 322] on span "**** 1002" at bounding box center [291, 323] width 46 height 15
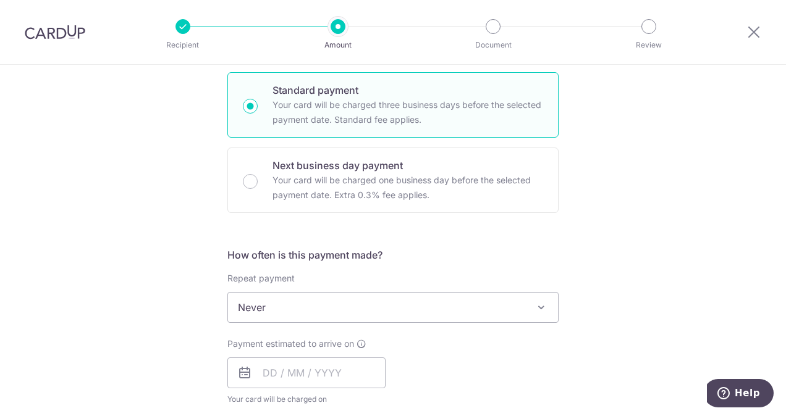
scroll to position [371, 0]
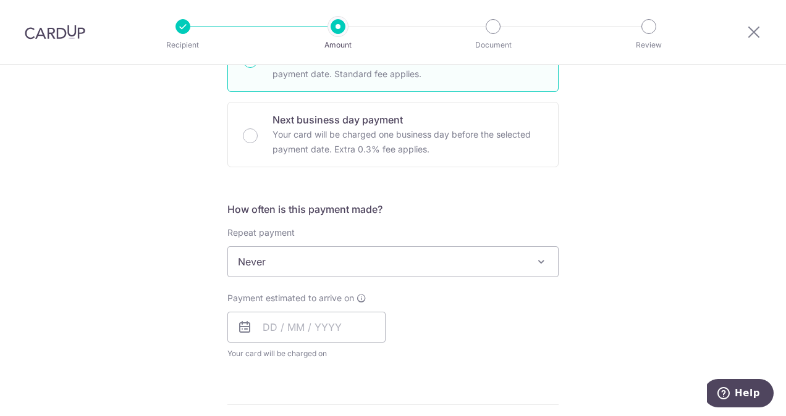
click at [349, 261] on span "Never" at bounding box center [393, 262] width 330 height 30
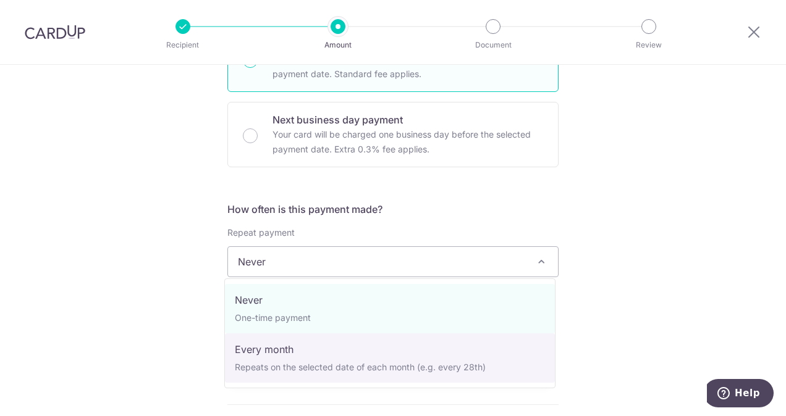
select select "3"
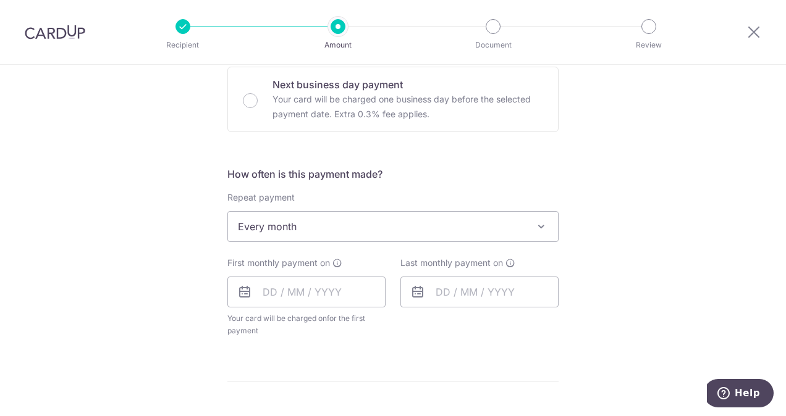
scroll to position [433, 0]
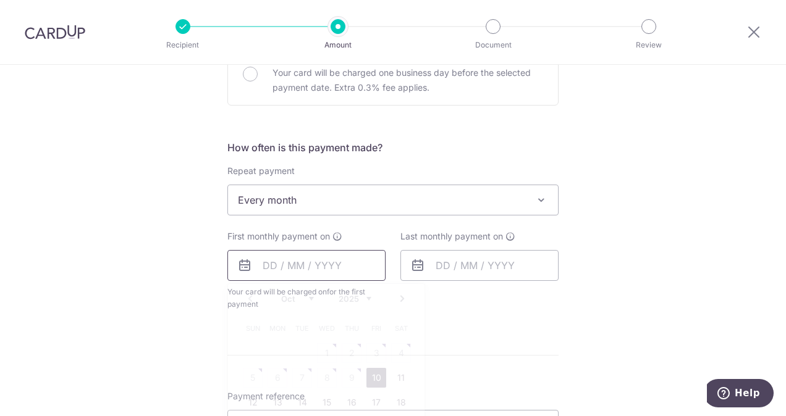
click at [261, 265] on input "text" at bounding box center [306, 265] width 158 height 31
click at [306, 294] on select "Oct Nov Dec" at bounding box center [297, 299] width 33 height 10
drag, startPoint x: 372, startPoint y: 378, endPoint x: 554, endPoint y: 338, distance: 185.9
click at [372, 378] on link "7" at bounding box center [376, 378] width 20 height 20
type input "[DATE]"
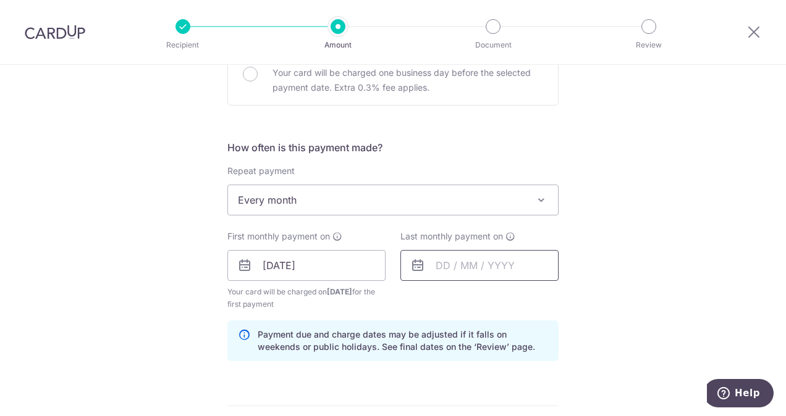
click at [436, 264] on input "text" at bounding box center [479, 265] width 158 height 31
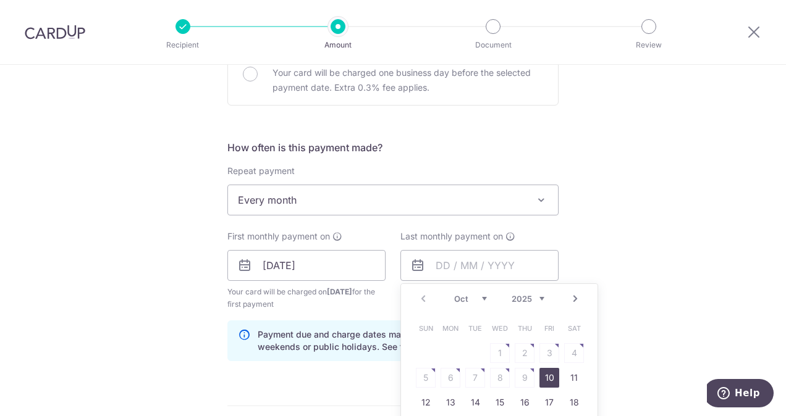
click at [483, 295] on select "Oct Nov Dec" at bounding box center [470, 299] width 33 height 10
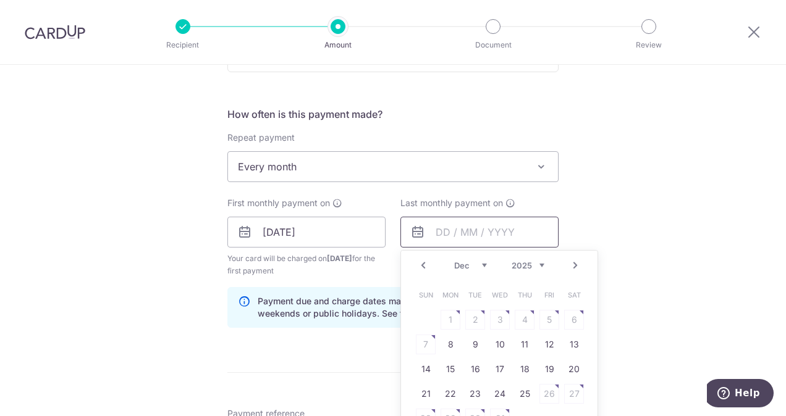
scroll to position [494, 0]
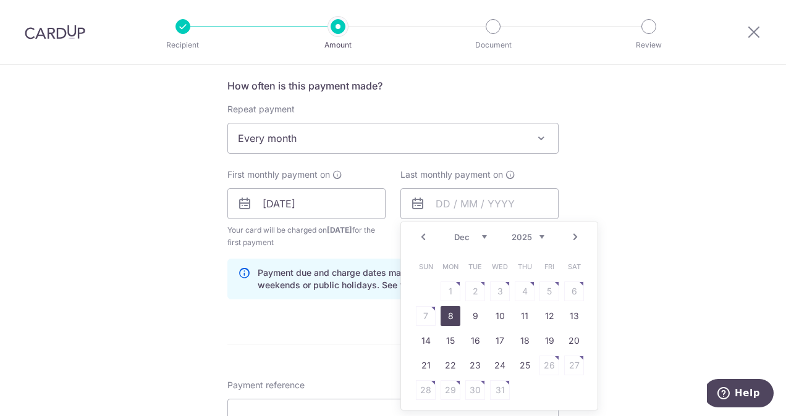
click at [446, 324] on link "8" at bounding box center [451, 316] width 20 height 20
type input "[DATE]"
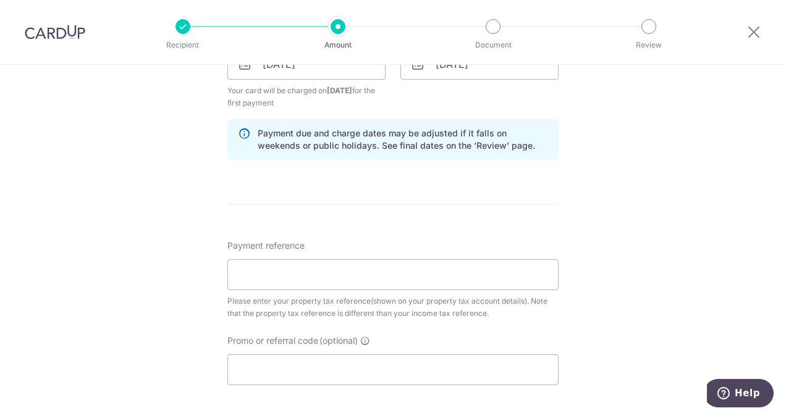
scroll to position [680, 0]
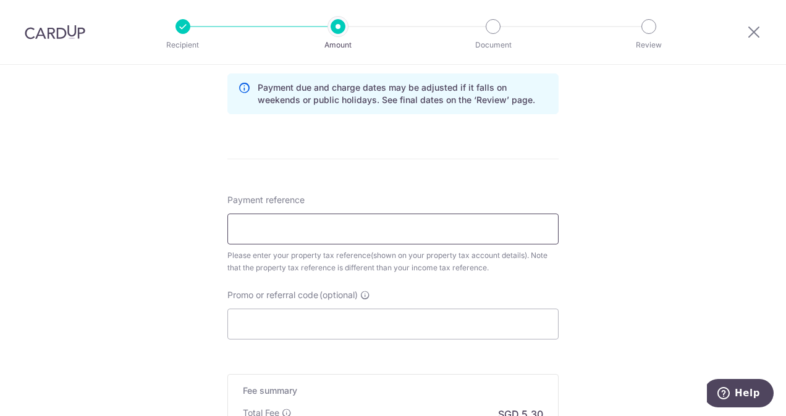
click at [267, 227] on input "Payment reference" at bounding box center [392, 229] width 331 height 31
paste input "5372725E"
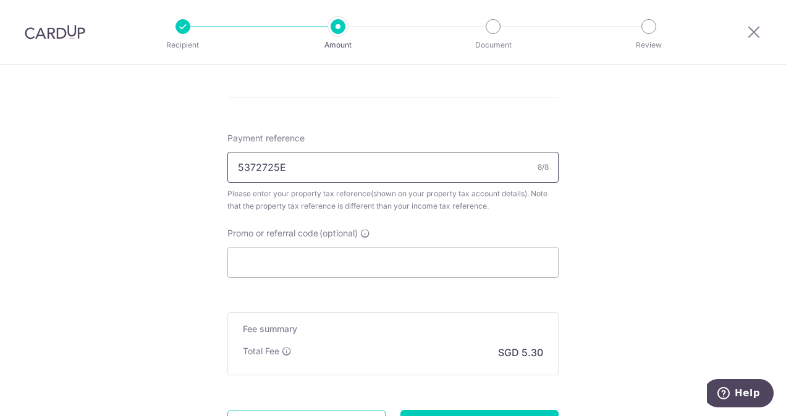
scroll to position [803, 0]
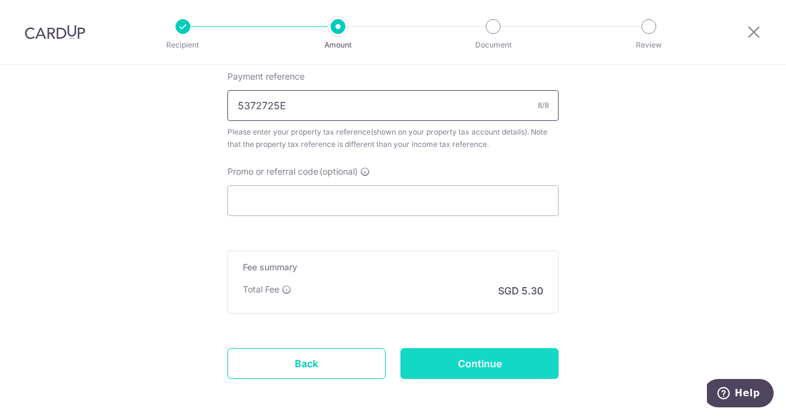
type input "5372725E"
drag, startPoint x: 523, startPoint y: 362, endPoint x: 672, endPoint y: 260, distance: 181.3
click at [523, 363] on input "Continue" at bounding box center [479, 364] width 158 height 31
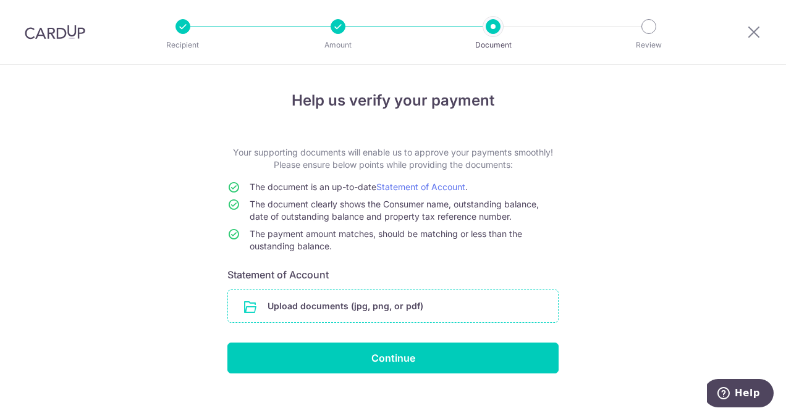
click at [342, 302] on input "file" at bounding box center [393, 306] width 330 height 32
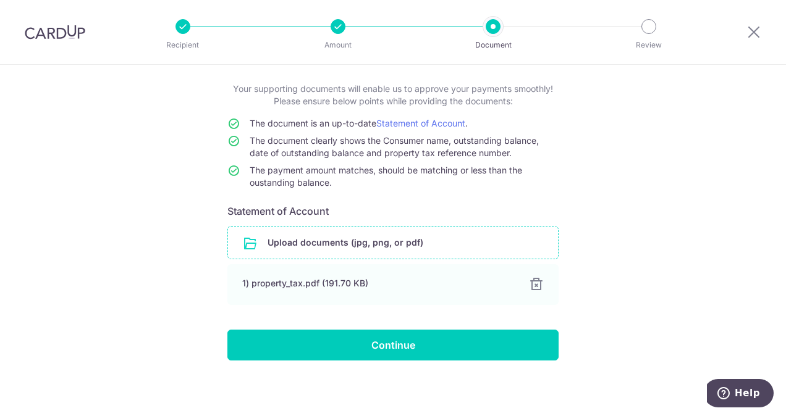
scroll to position [65, 0]
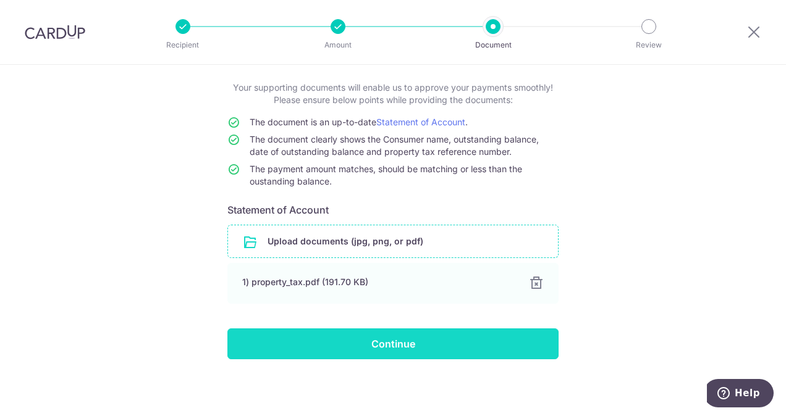
click at [426, 349] on input "Continue" at bounding box center [392, 344] width 331 height 31
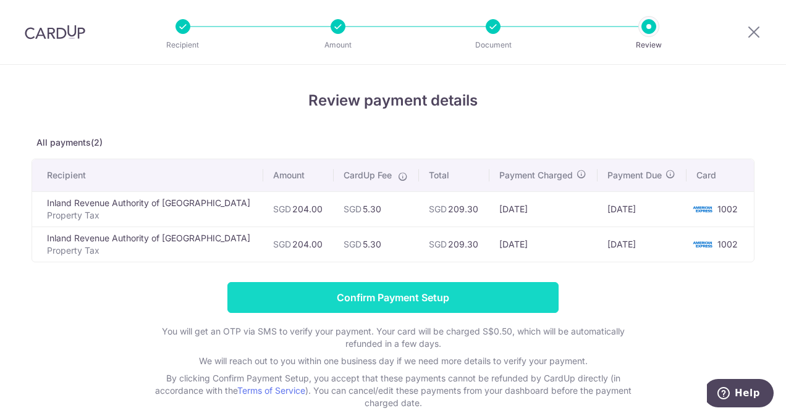
click at [360, 295] on input "Confirm Payment Setup" at bounding box center [392, 297] width 331 height 31
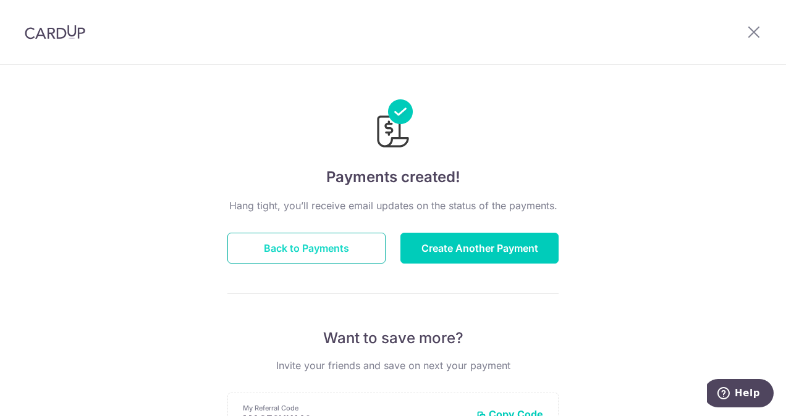
click at [336, 245] on button "Back to Payments" at bounding box center [306, 248] width 158 height 31
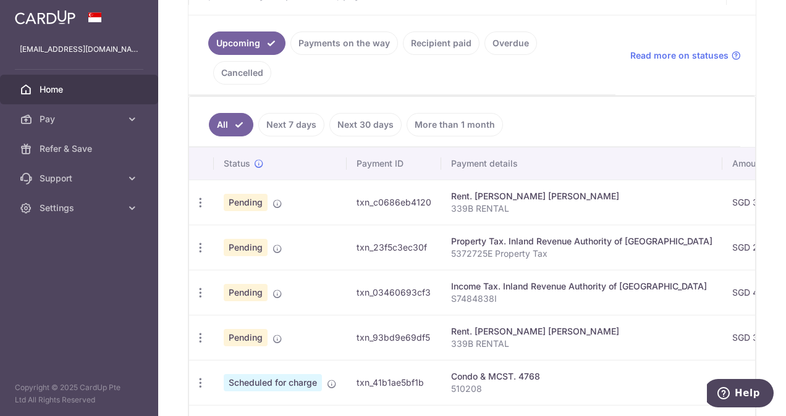
scroll to position [309, 0]
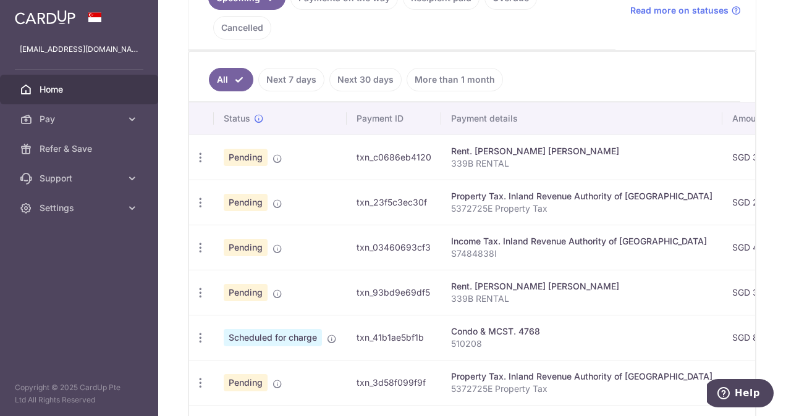
click at [466, 248] on p "S7484838I" at bounding box center [581, 254] width 261 height 12
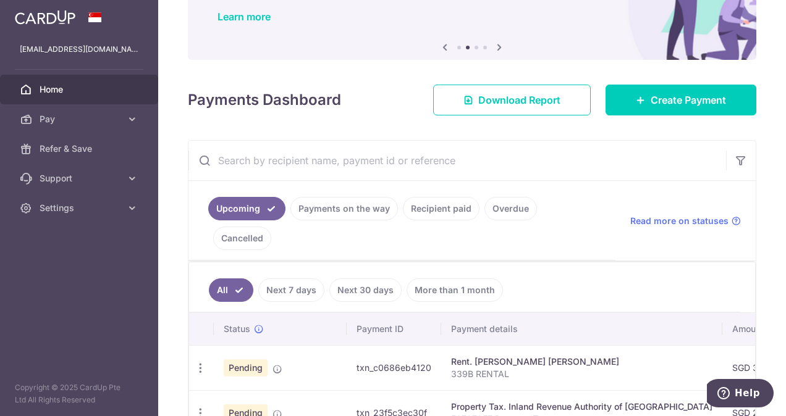
scroll to position [0, 0]
